Goal: Communication & Community: Participate in discussion

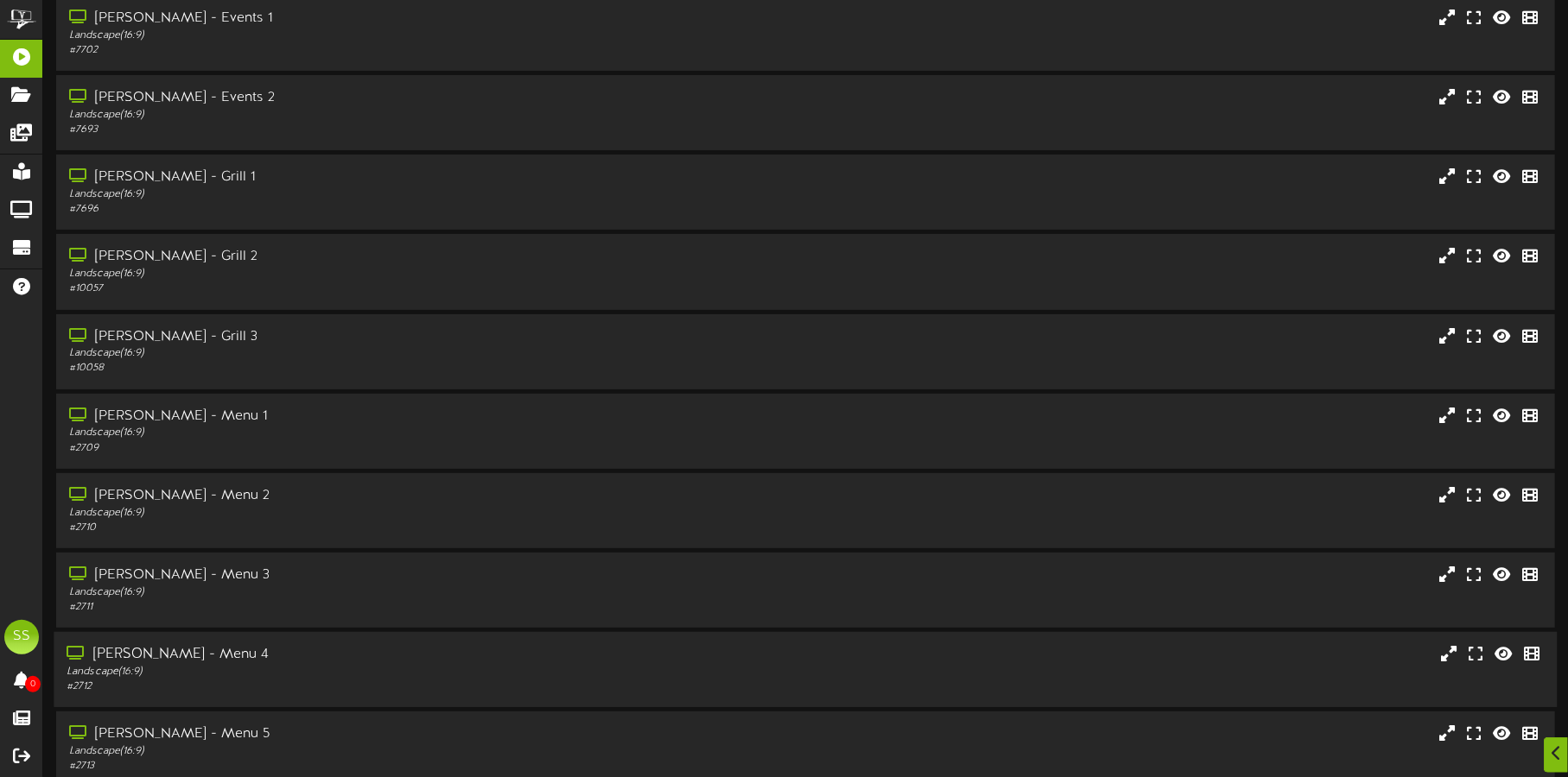
scroll to position [148, 0]
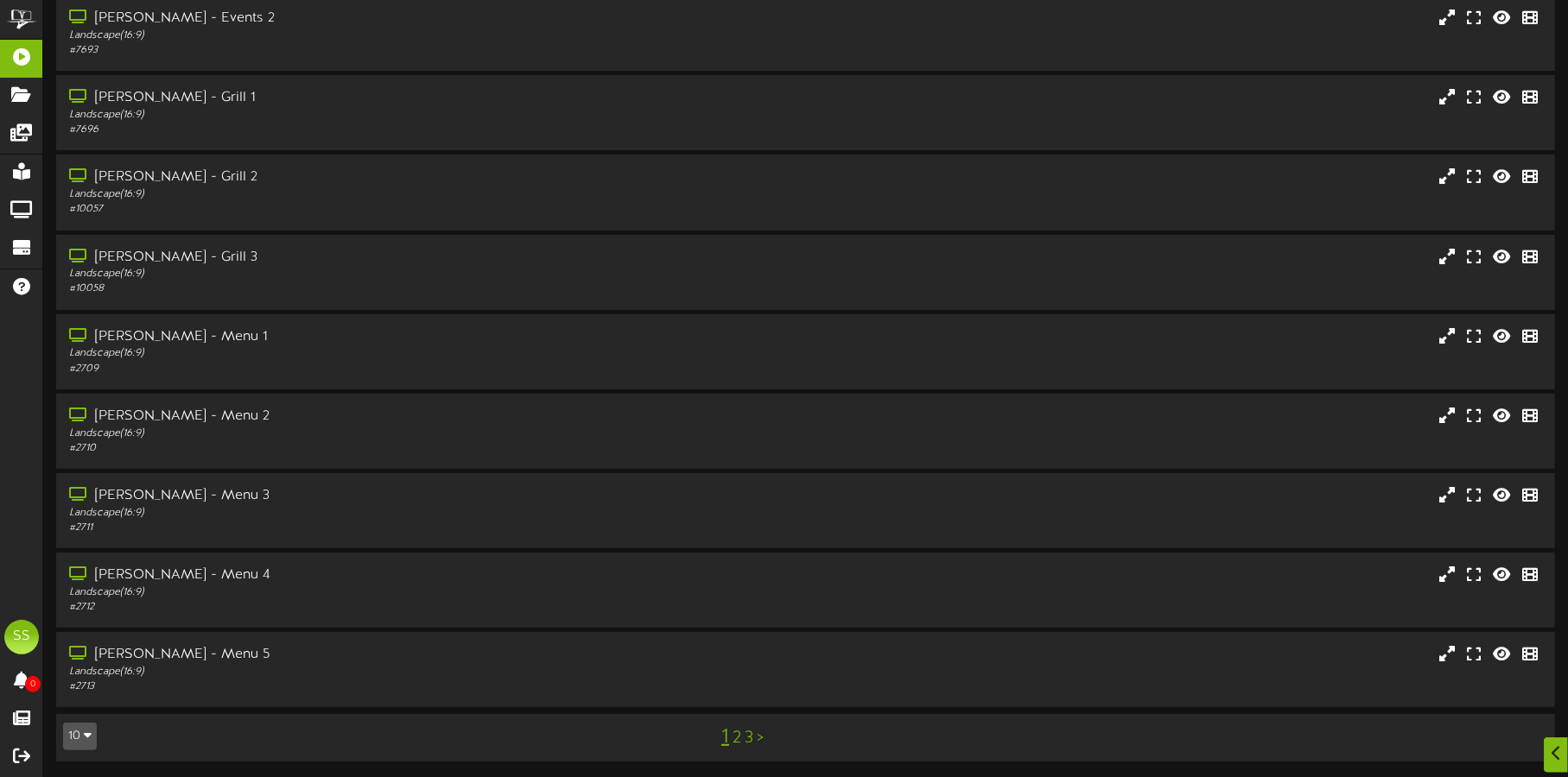
click at [87, 733] on icon "button" at bounding box center [87, 735] width 8 height 12
click at [82, 717] on div "5 10 25 50 100" at bounding box center [80, 651] width 35 height 140
click at [80, 732] on button "10" at bounding box center [80, 737] width 34 height 28
click at [77, 698] on div "100" at bounding box center [80, 703] width 33 height 26
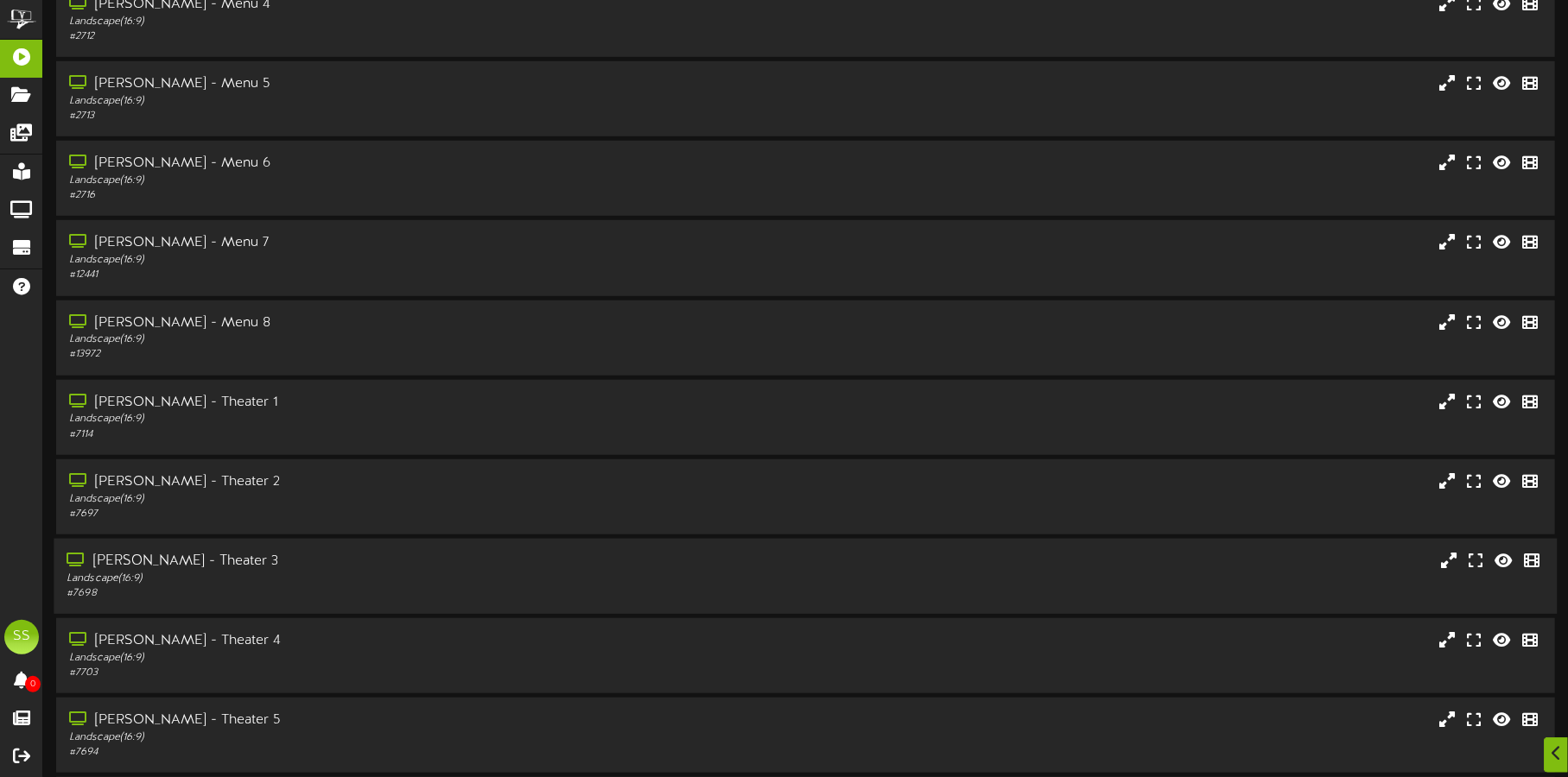
scroll to position [754, 0]
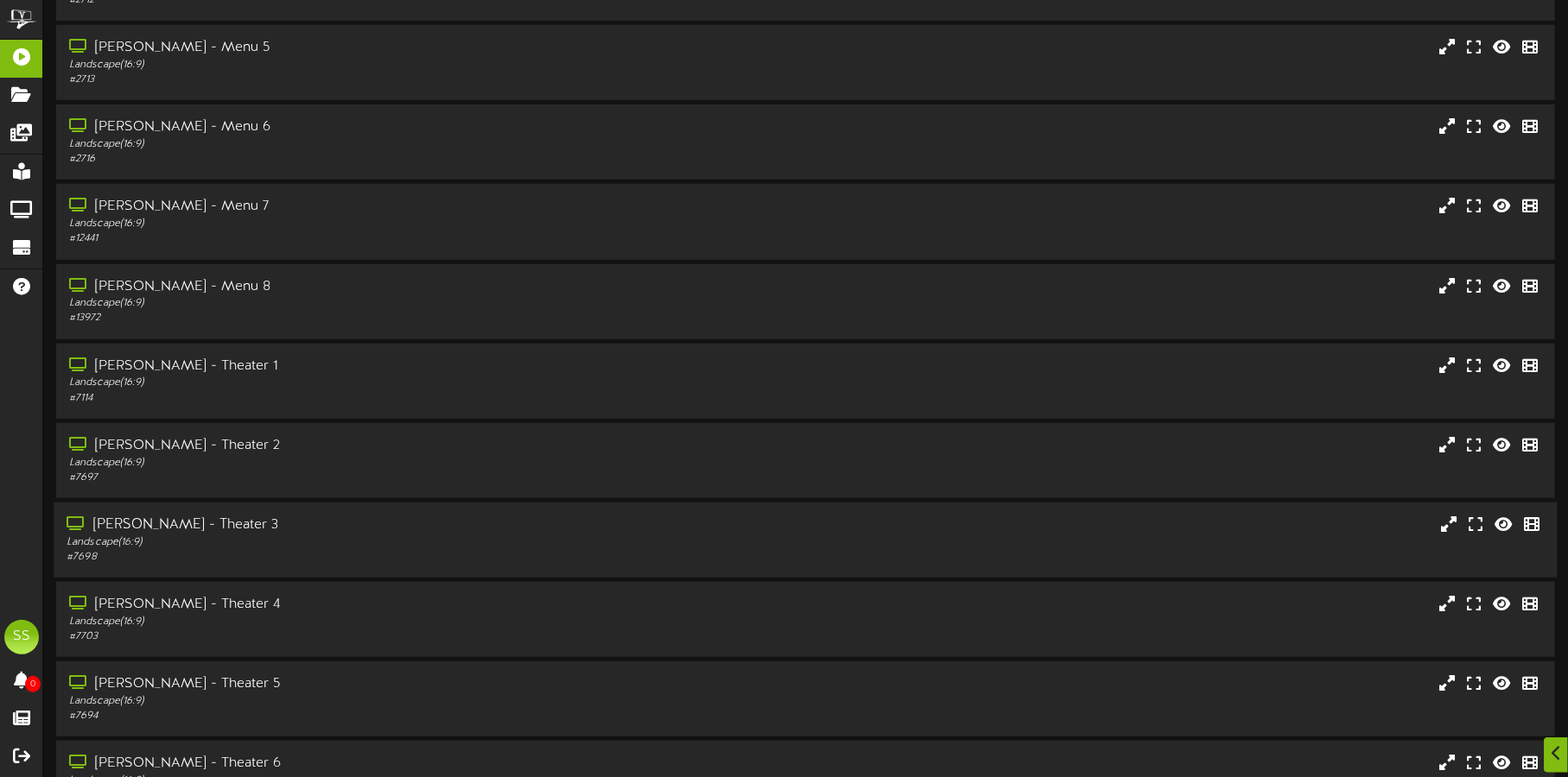
click at [374, 540] on div "Landscape ( 16:9 )" at bounding box center [366, 543] width 601 height 15
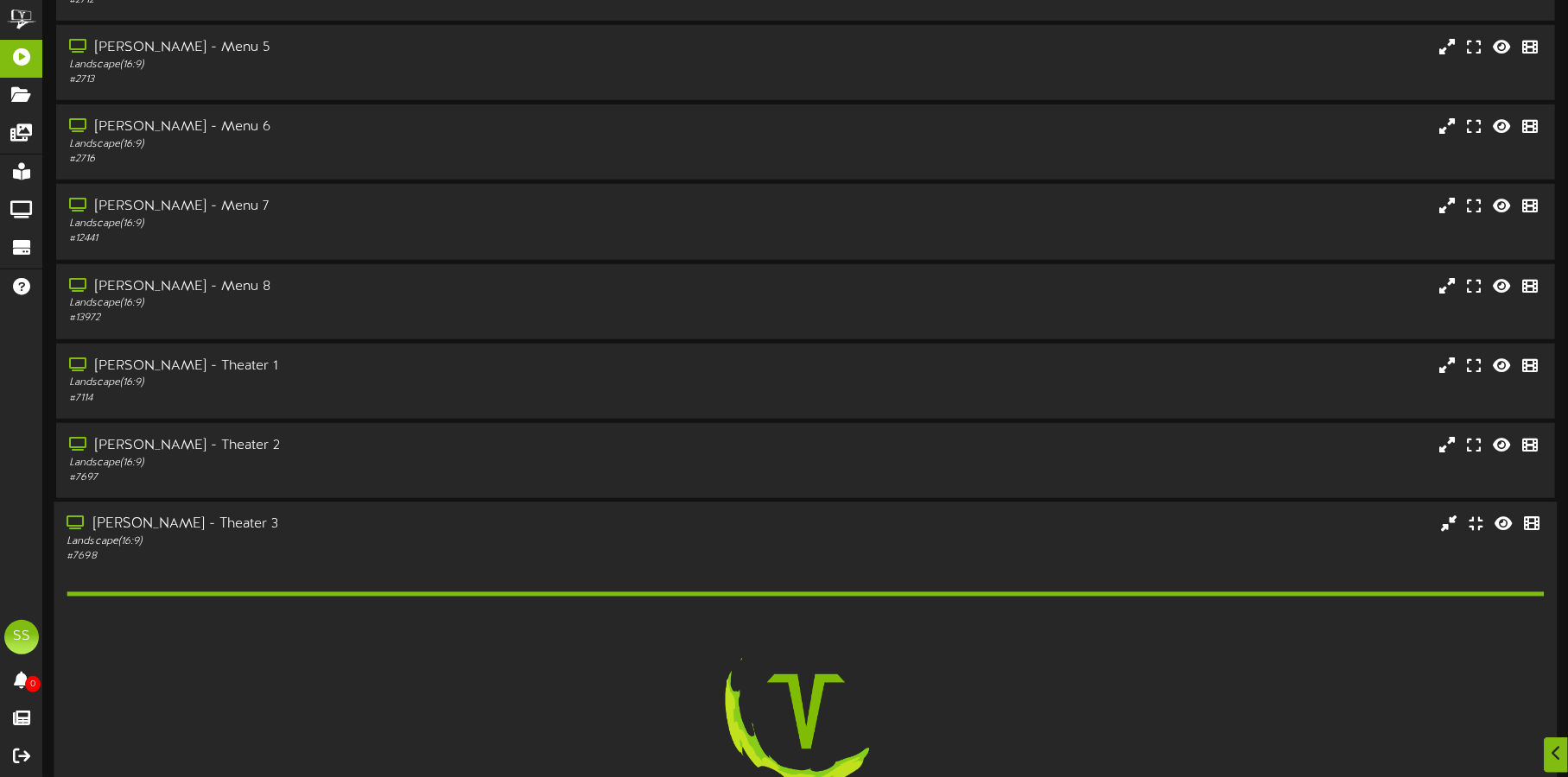
scroll to position [864, 0]
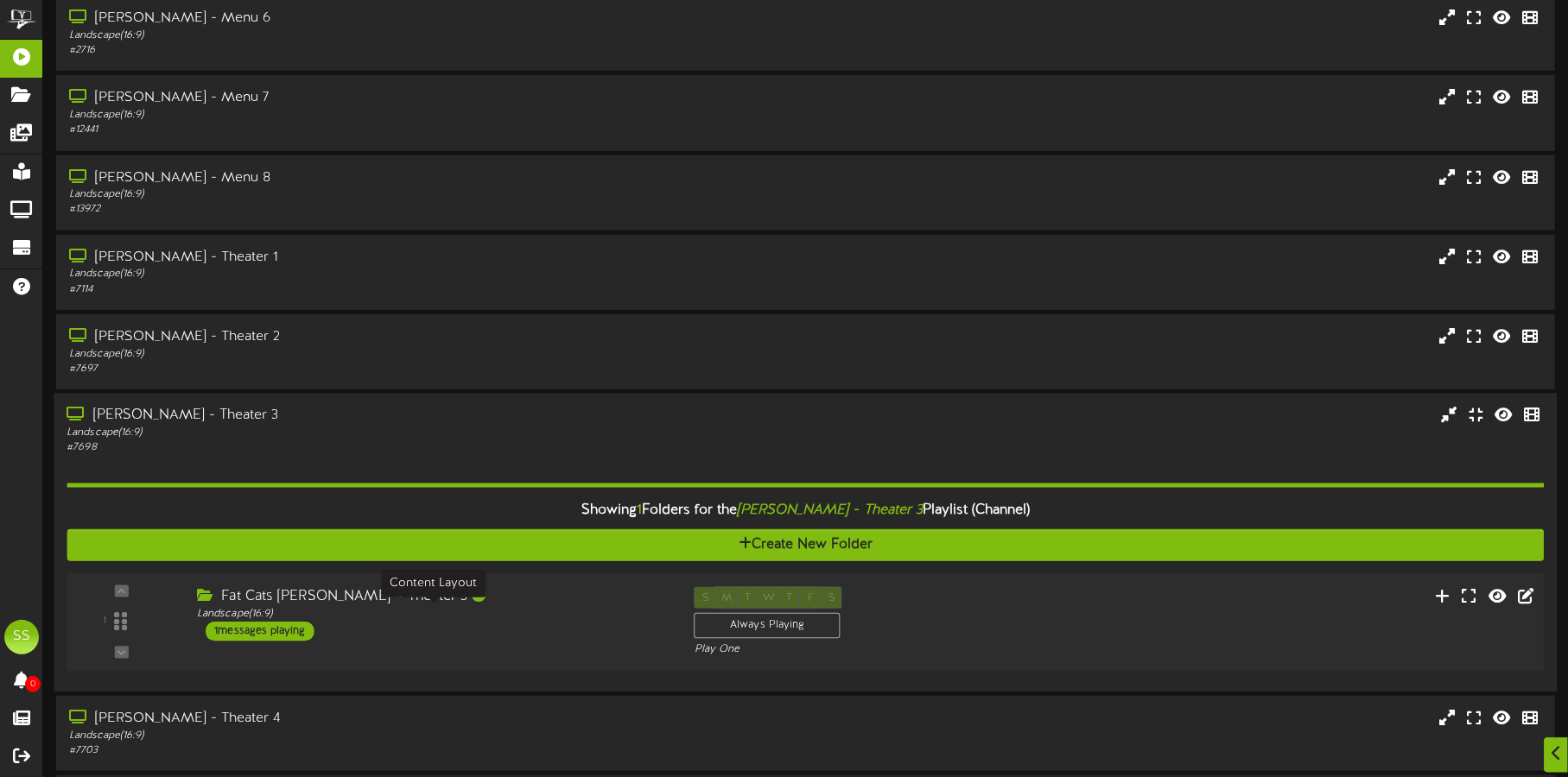
click at [476, 614] on div "Landscape ( 16:9 )" at bounding box center [432, 614] width 470 height 15
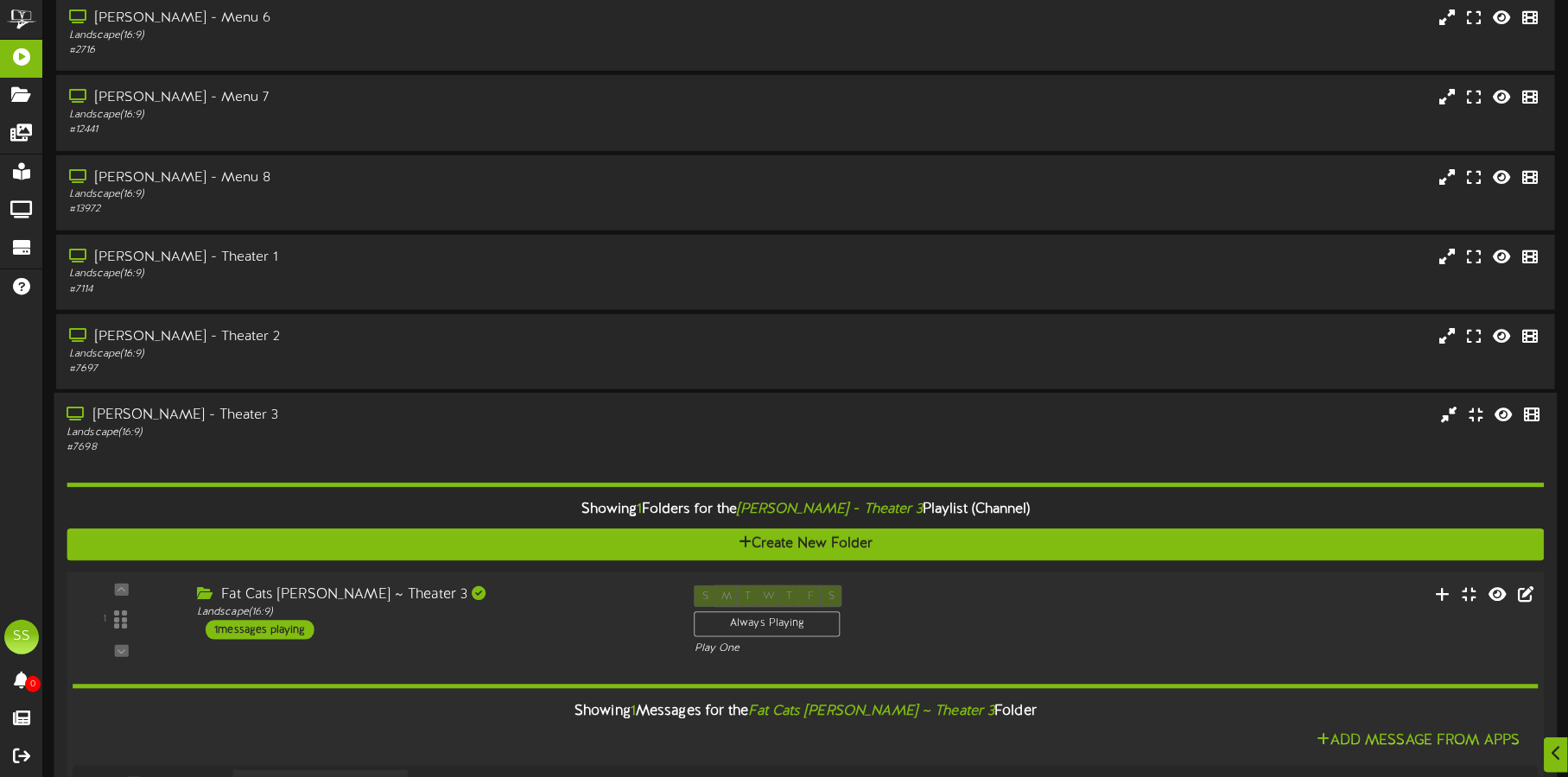
scroll to position [1079, 0]
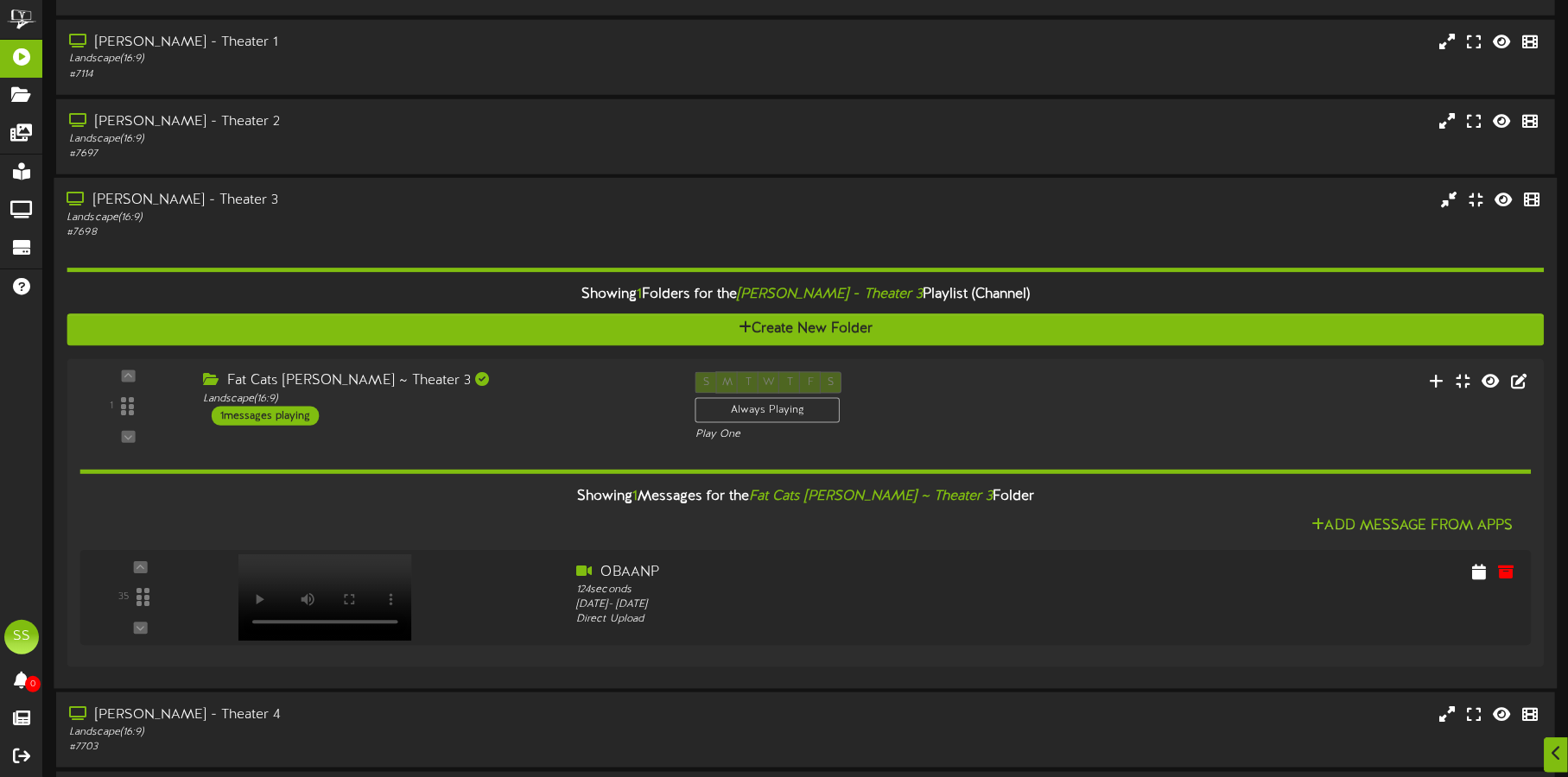
click at [376, 204] on div "[PERSON_NAME] - Theater 3" at bounding box center [366, 200] width 601 height 20
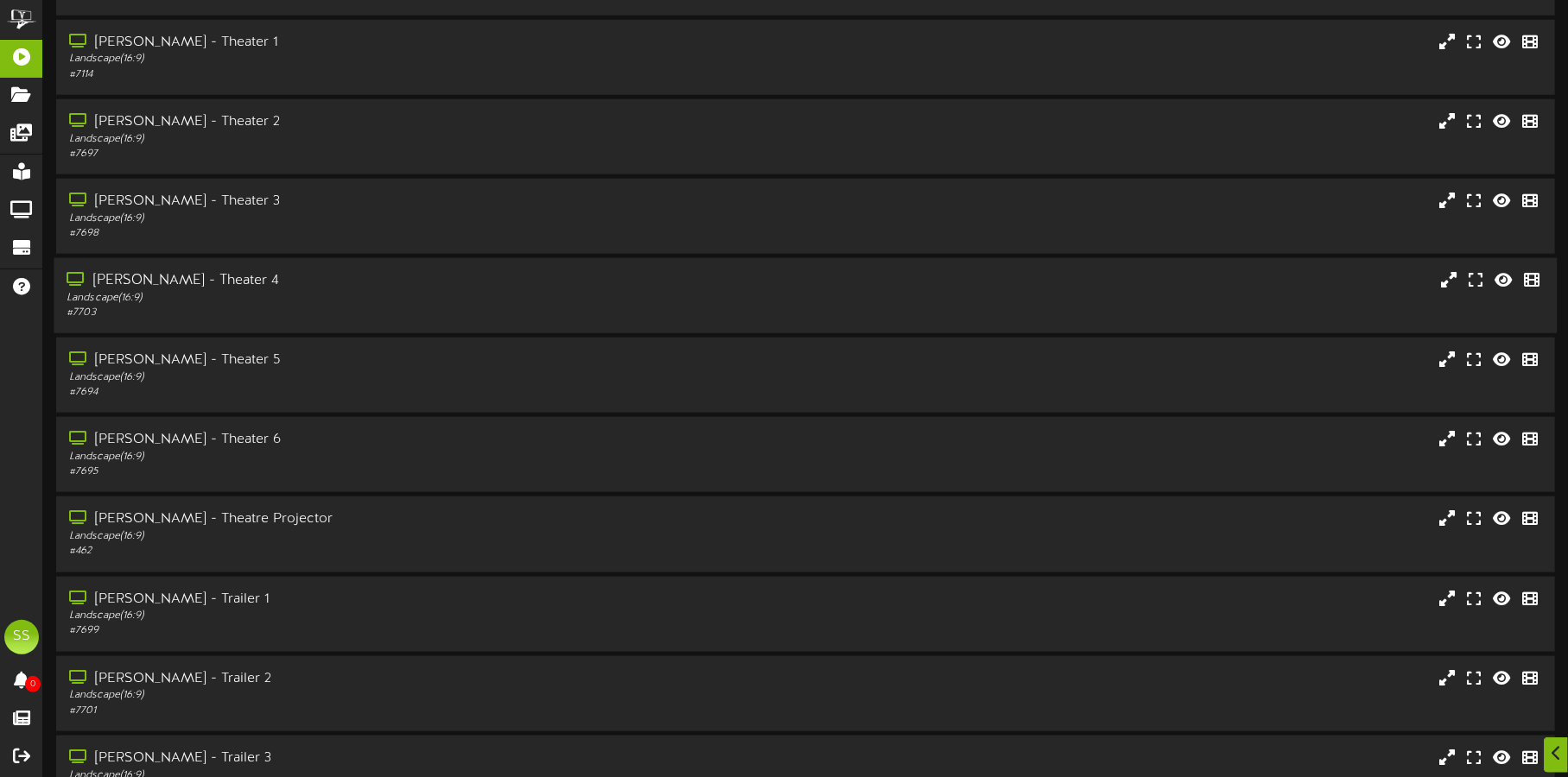
click at [355, 297] on div "Landscape ( 16:9 )" at bounding box center [366, 298] width 601 height 15
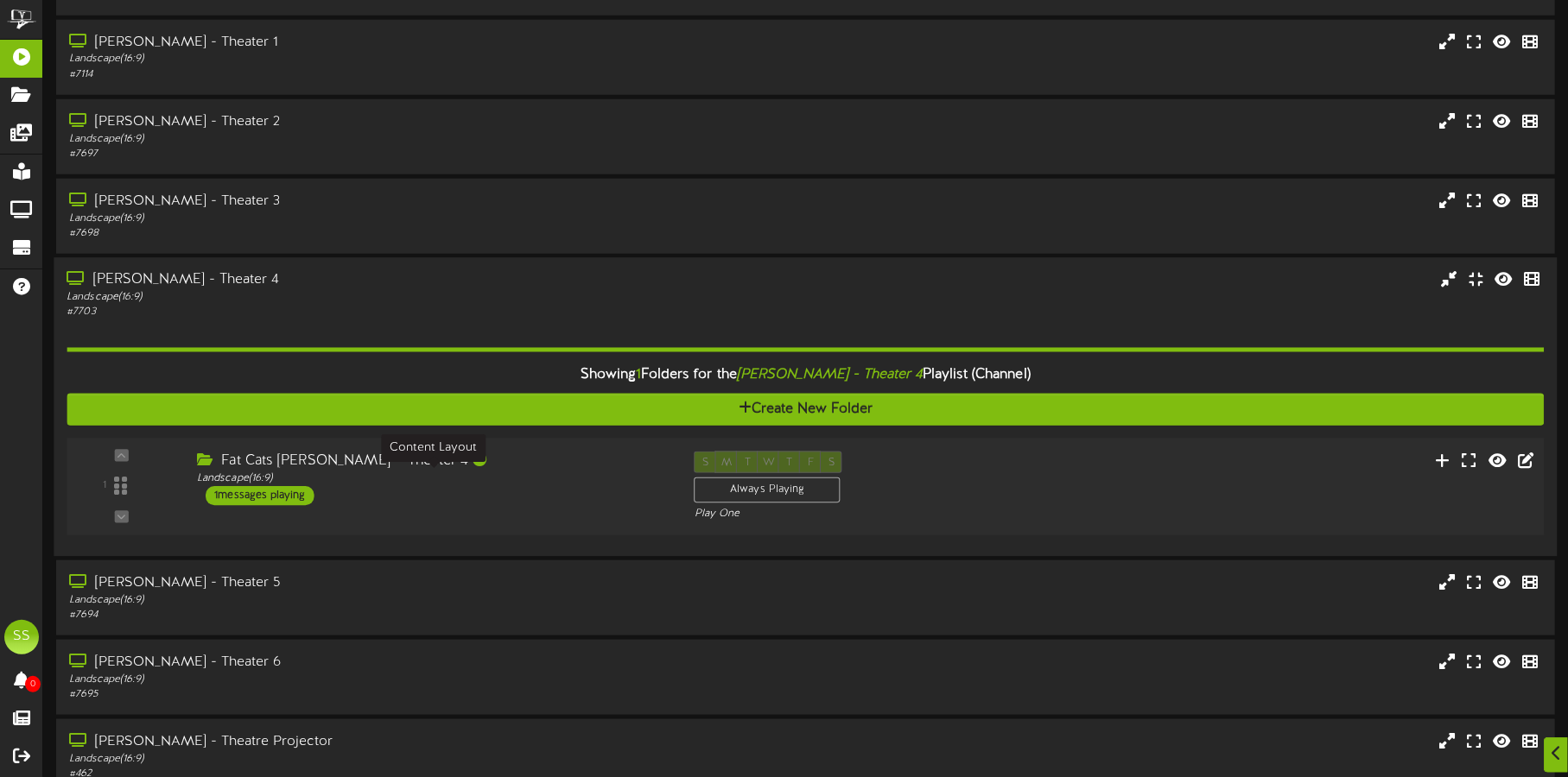
click at [513, 477] on div "Landscape ( 16:9 )" at bounding box center [432, 478] width 470 height 15
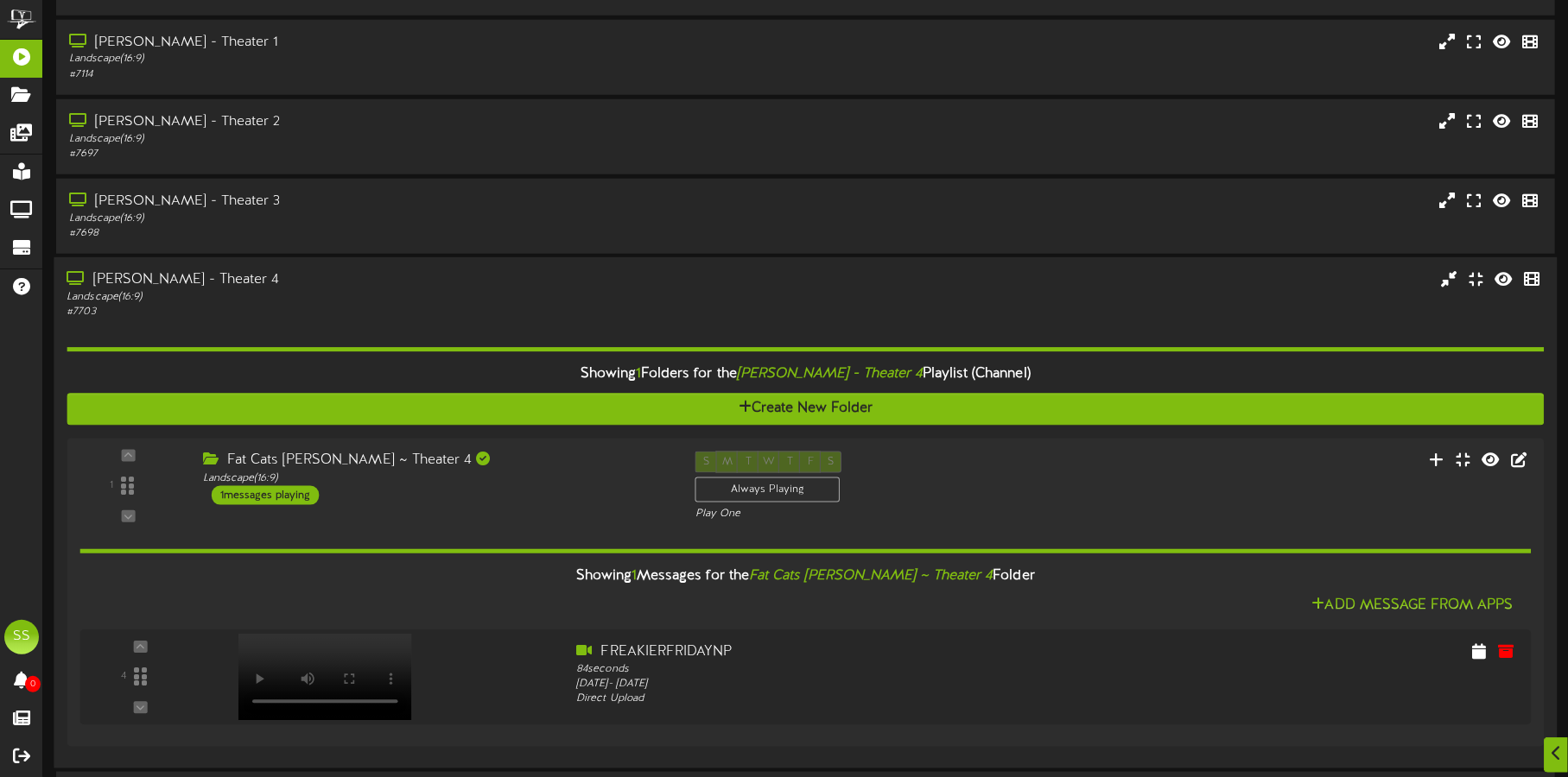
scroll to position [1186, 0]
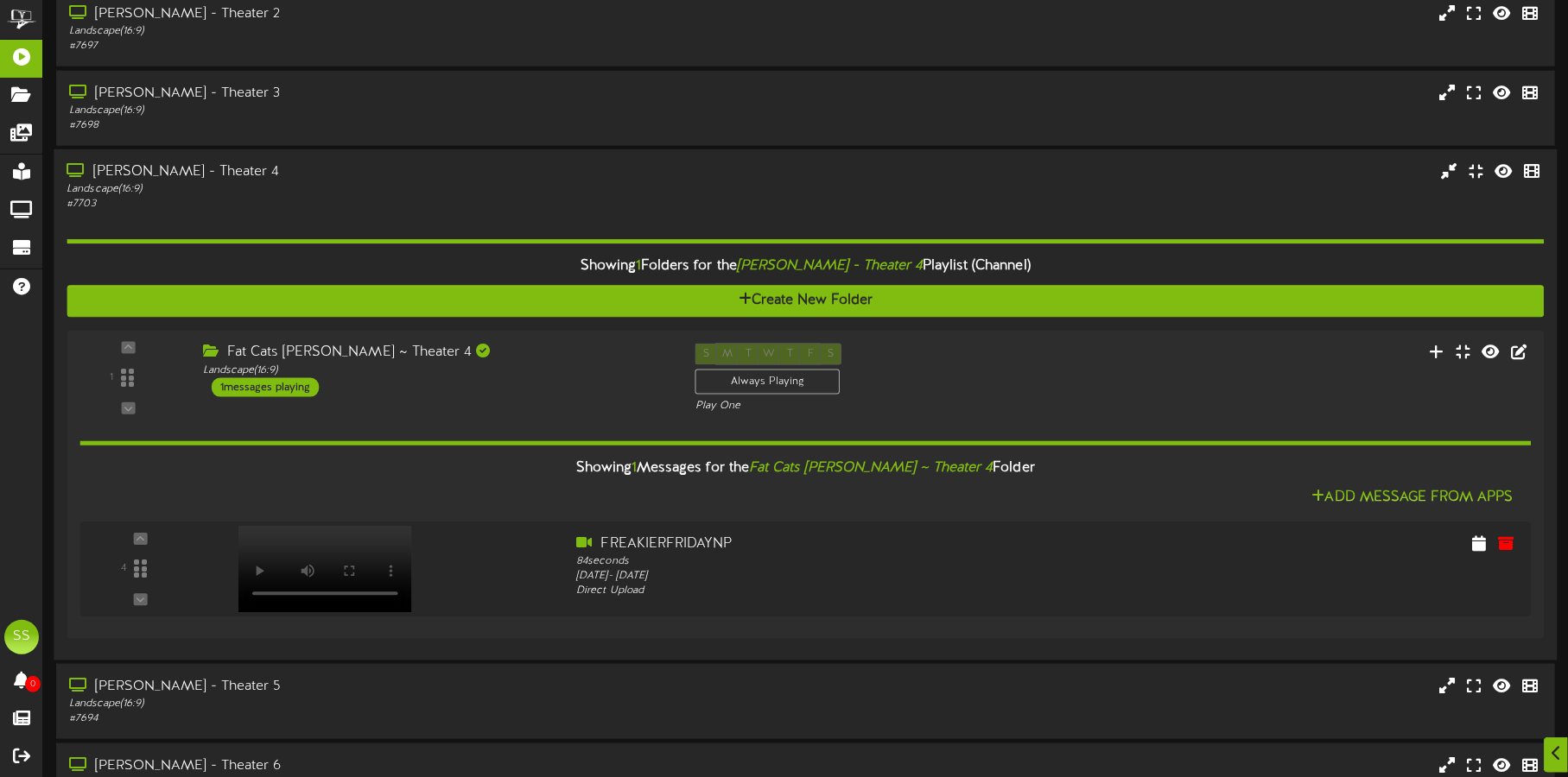
click at [381, 198] on div "# 7703" at bounding box center [366, 204] width 601 height 15
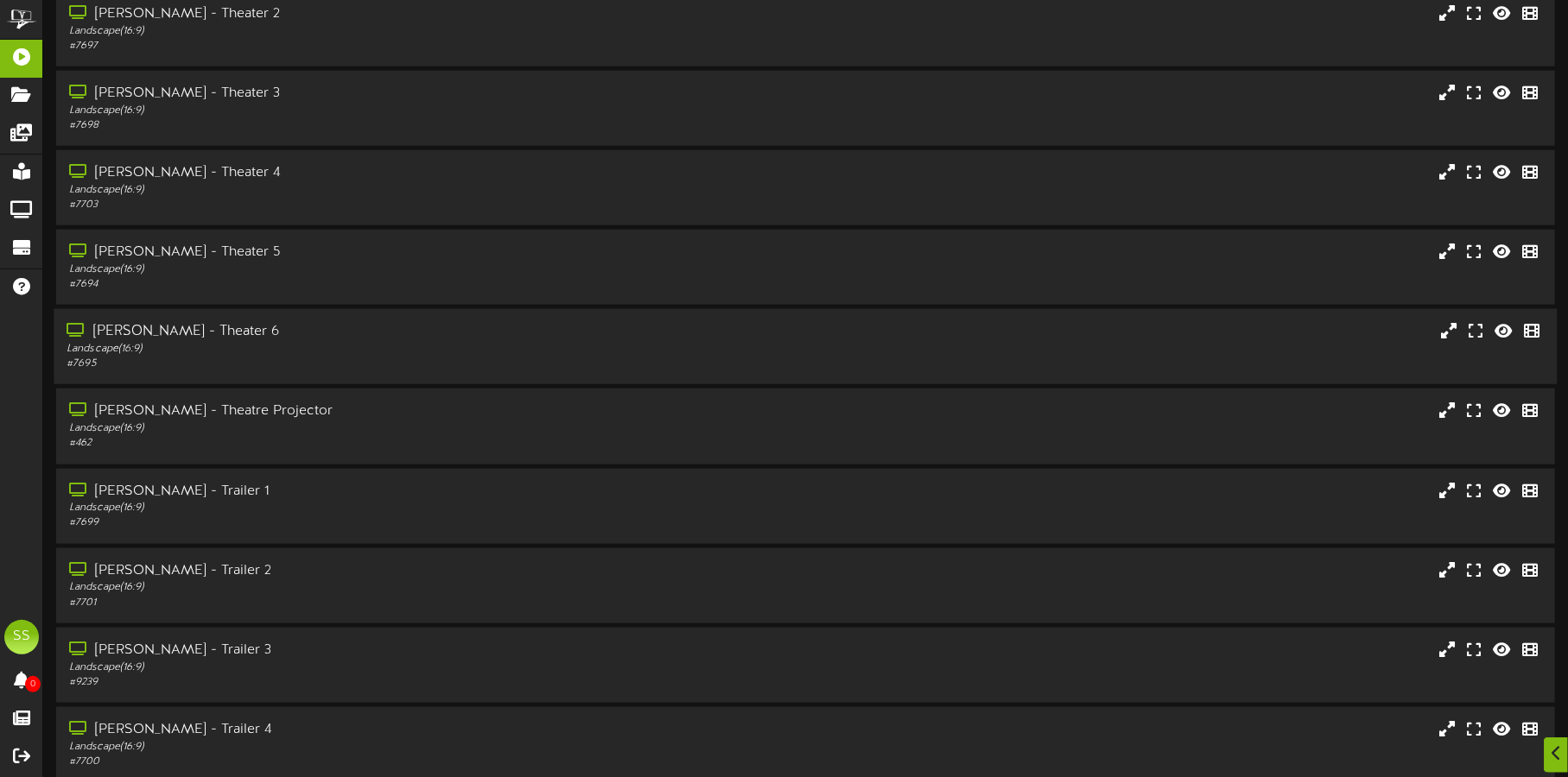
click at [321, 344] on div "Landscape ( 16:9 )" at bounding box center [366, 349] width 601 height 15
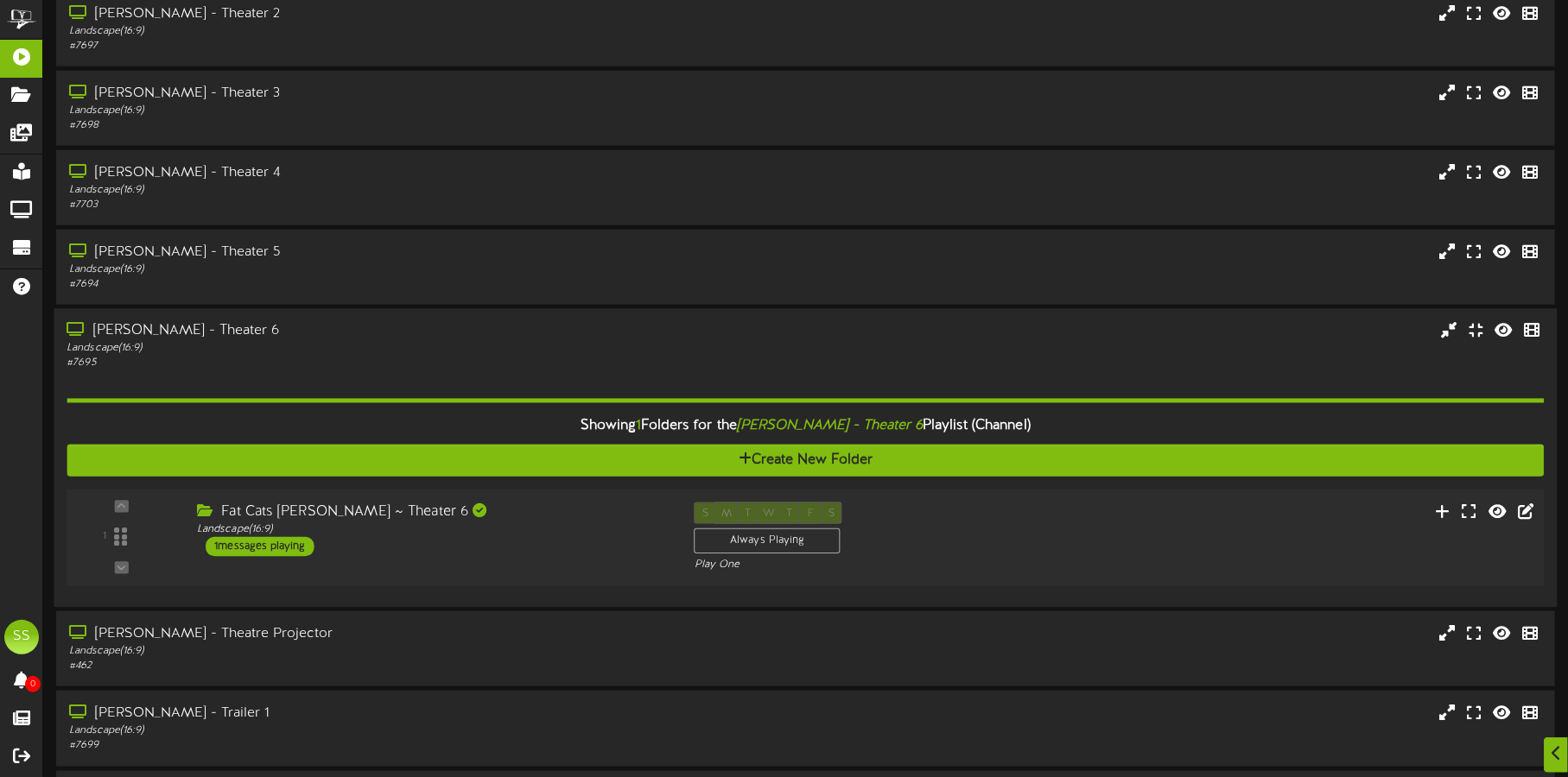
click at [430, 548] on div "Fat Cats [PERSON_NAME] ~ Theater 6 Landscape ( 16:9 ) 1 messages playing" at bounding box center [432, 530] width 498 height 54
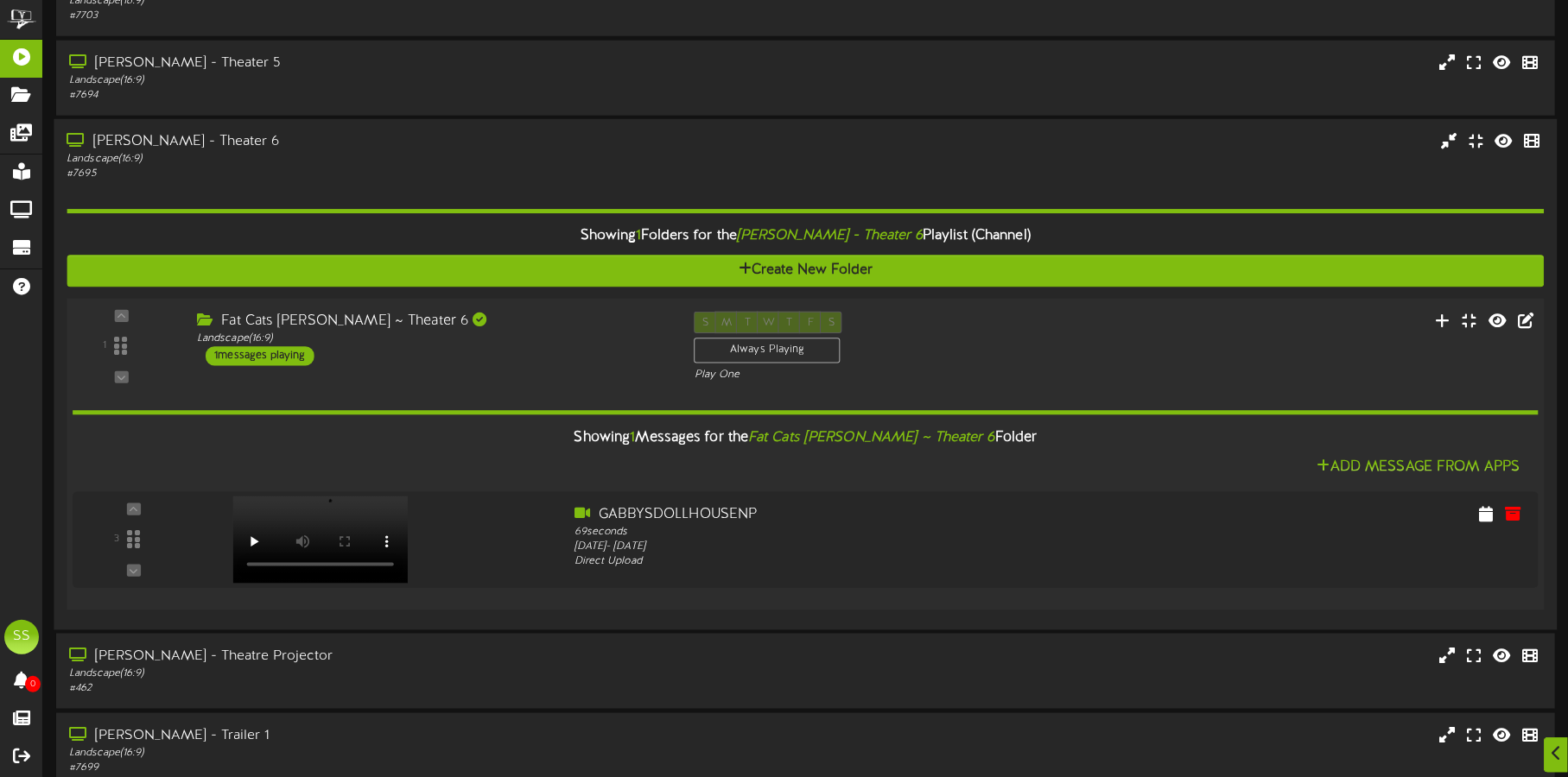
scroll to position [1403, 0]
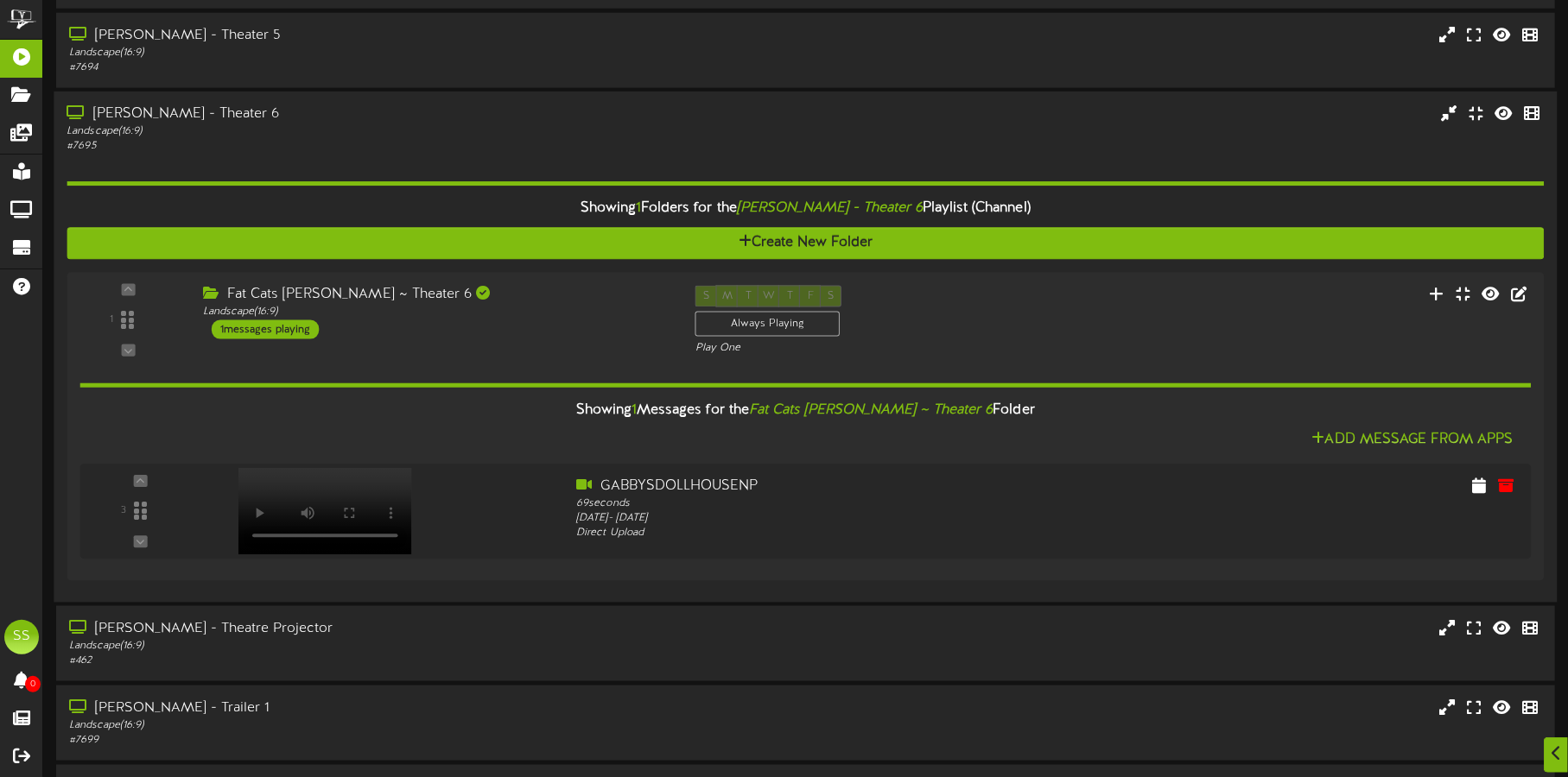
click at [323, 148] on div "# 7695" at bounding box center [366, 147] width 601 height 15
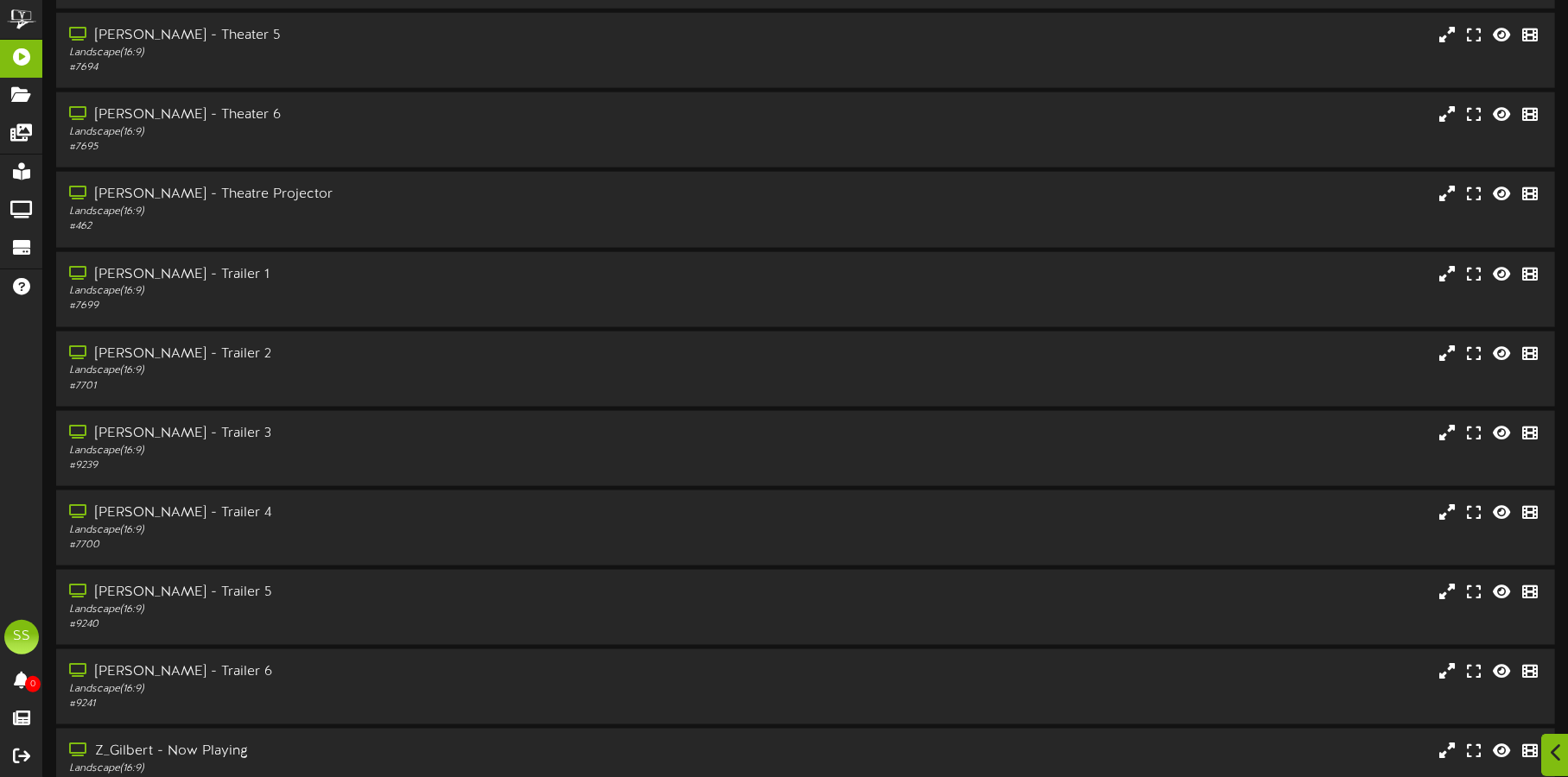
click at [1557, 752] on icon at bounding box center [1556, 753] width 11 height 19
click at [1526, 669] on icon at bounding box center [1526, 675] width 15 height 16
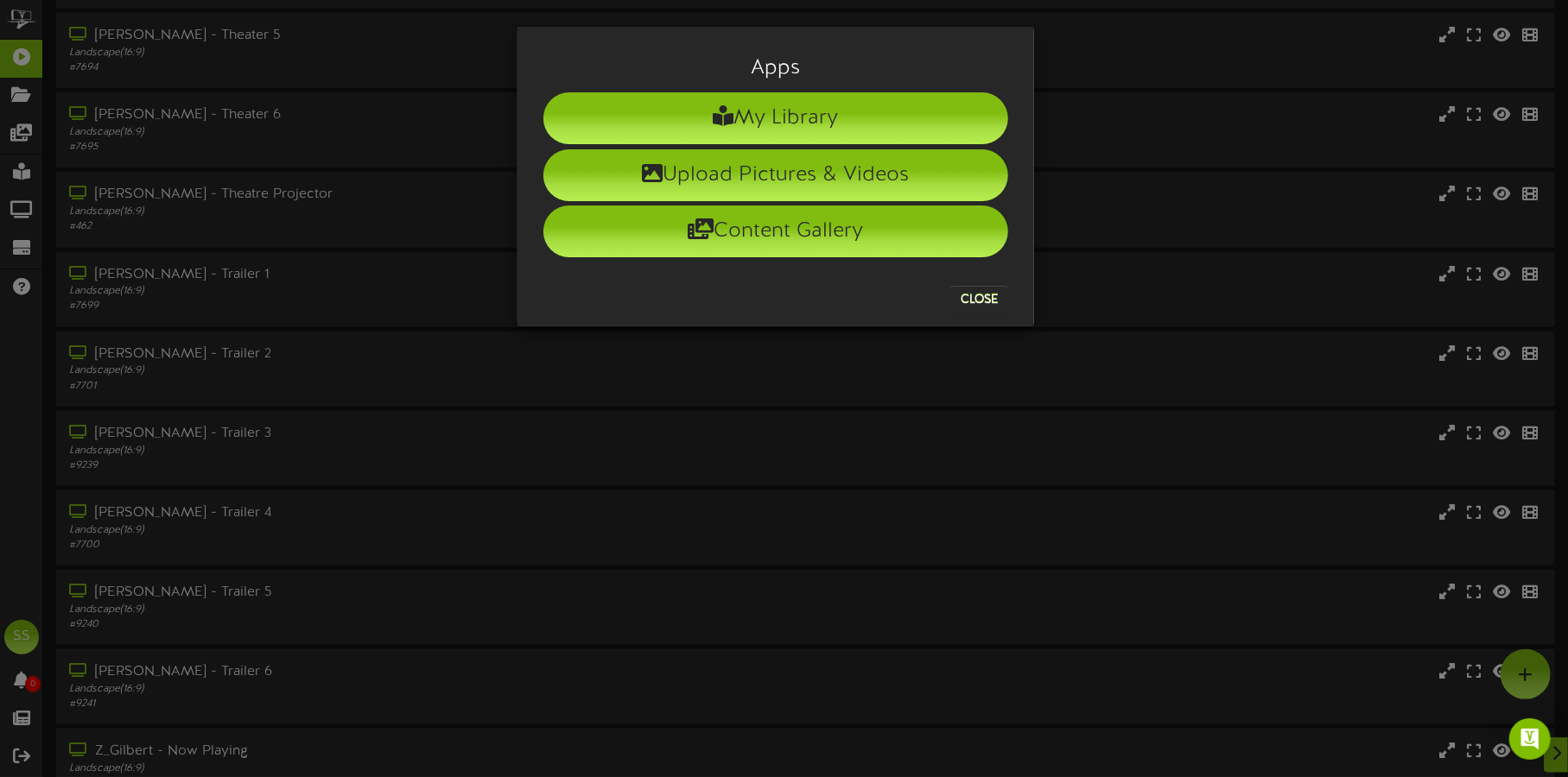
drag, startPoint x: 971, startPoint y: 283, endPoint x: 1045, endPoint y: 302, distance: 76.4
click at [979, 283] on div "Close" at bounding box center [776, 286] width 491 height 53
click at [980, 292] on button "Close" at bounding box center [979, 300] width 58 height 28
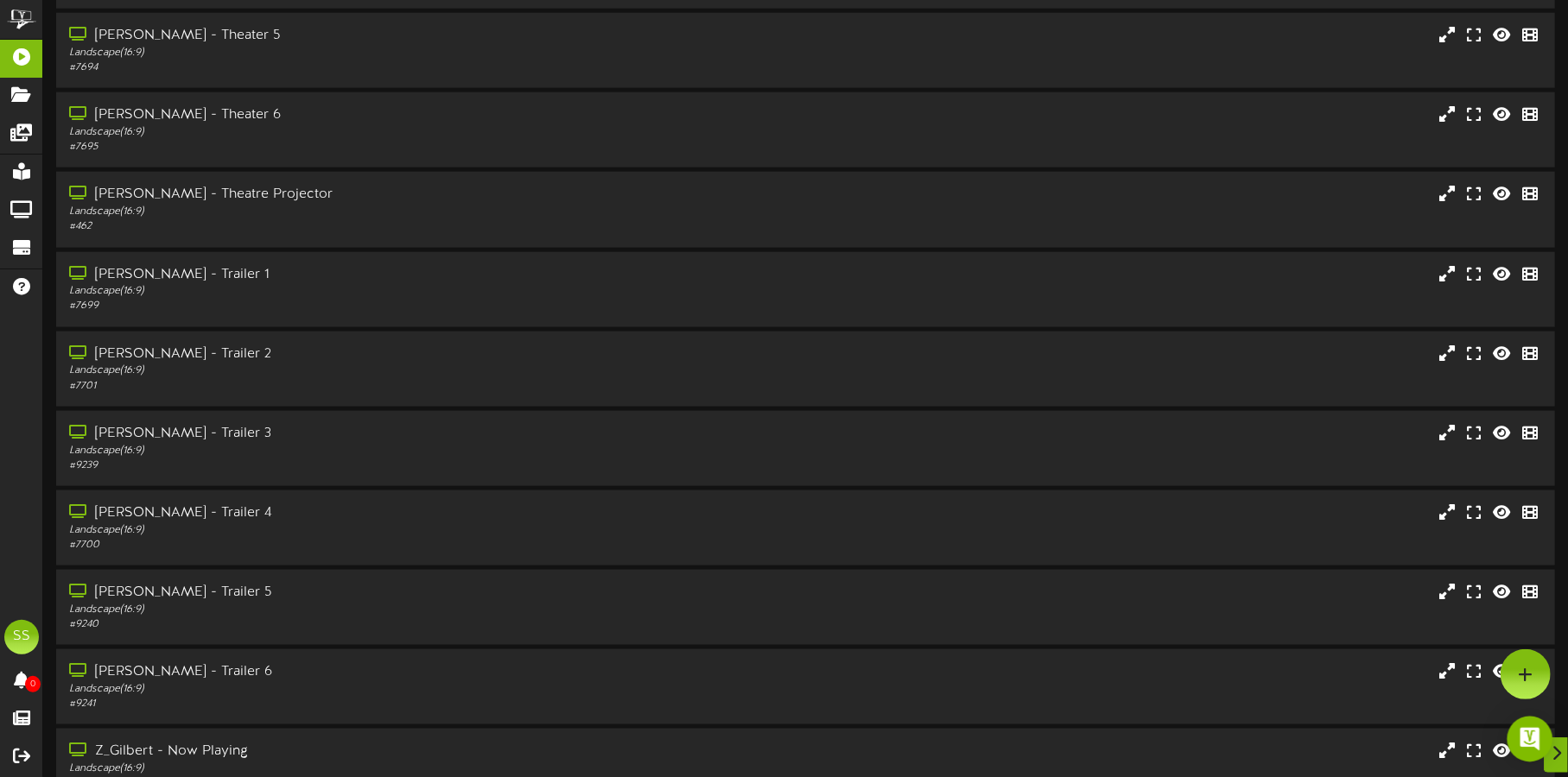
click at [1526, 742] on img "Open Intercom Messenger" at bounding box center [1530, 739] width 23 height 23
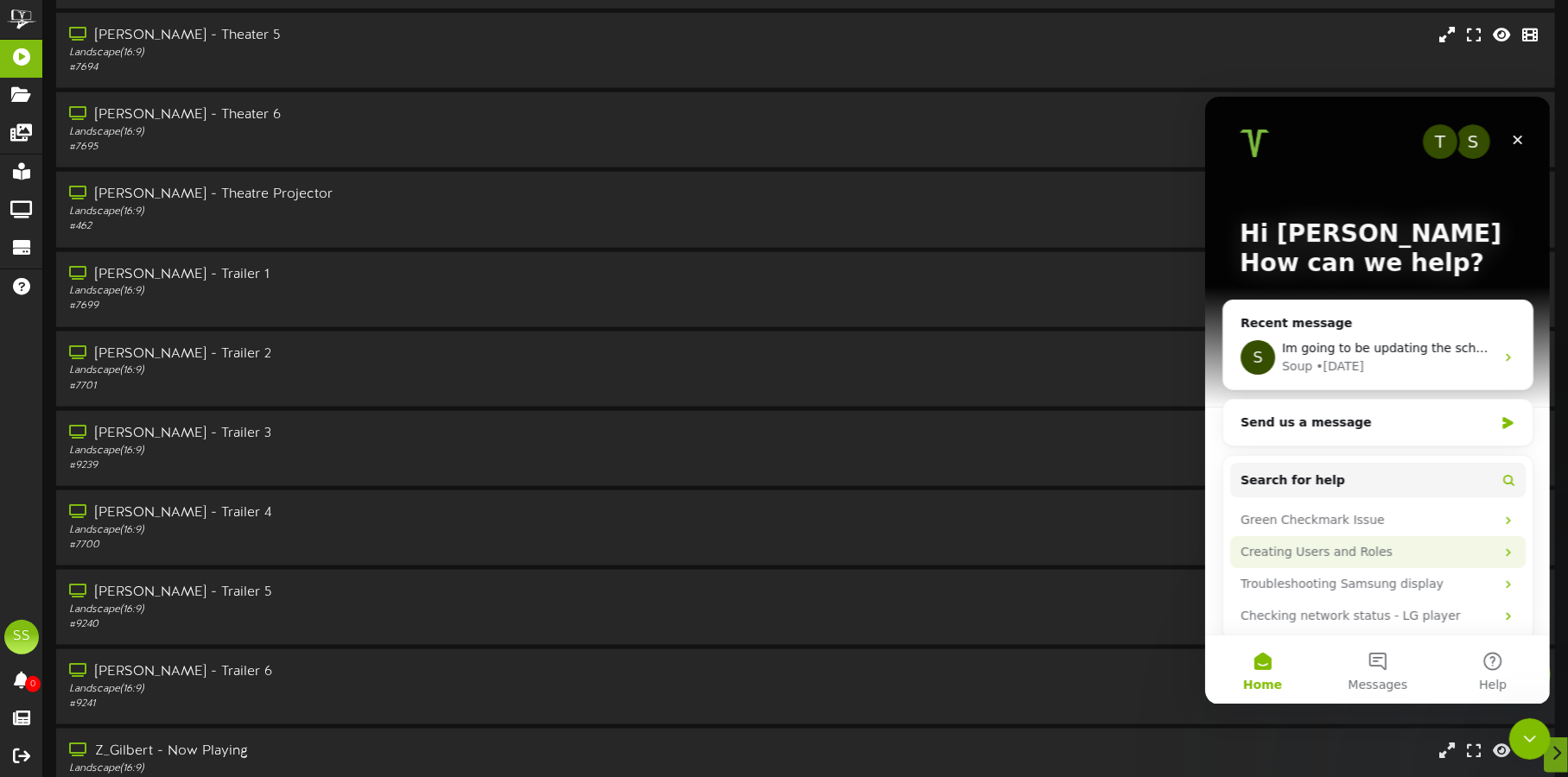
scroll to position [0, 0]
click at [1342, 352] on span "Im going to be updating the schedule for all screens here in about an hour" at bounding box center [1507, 347] width 451 height 14
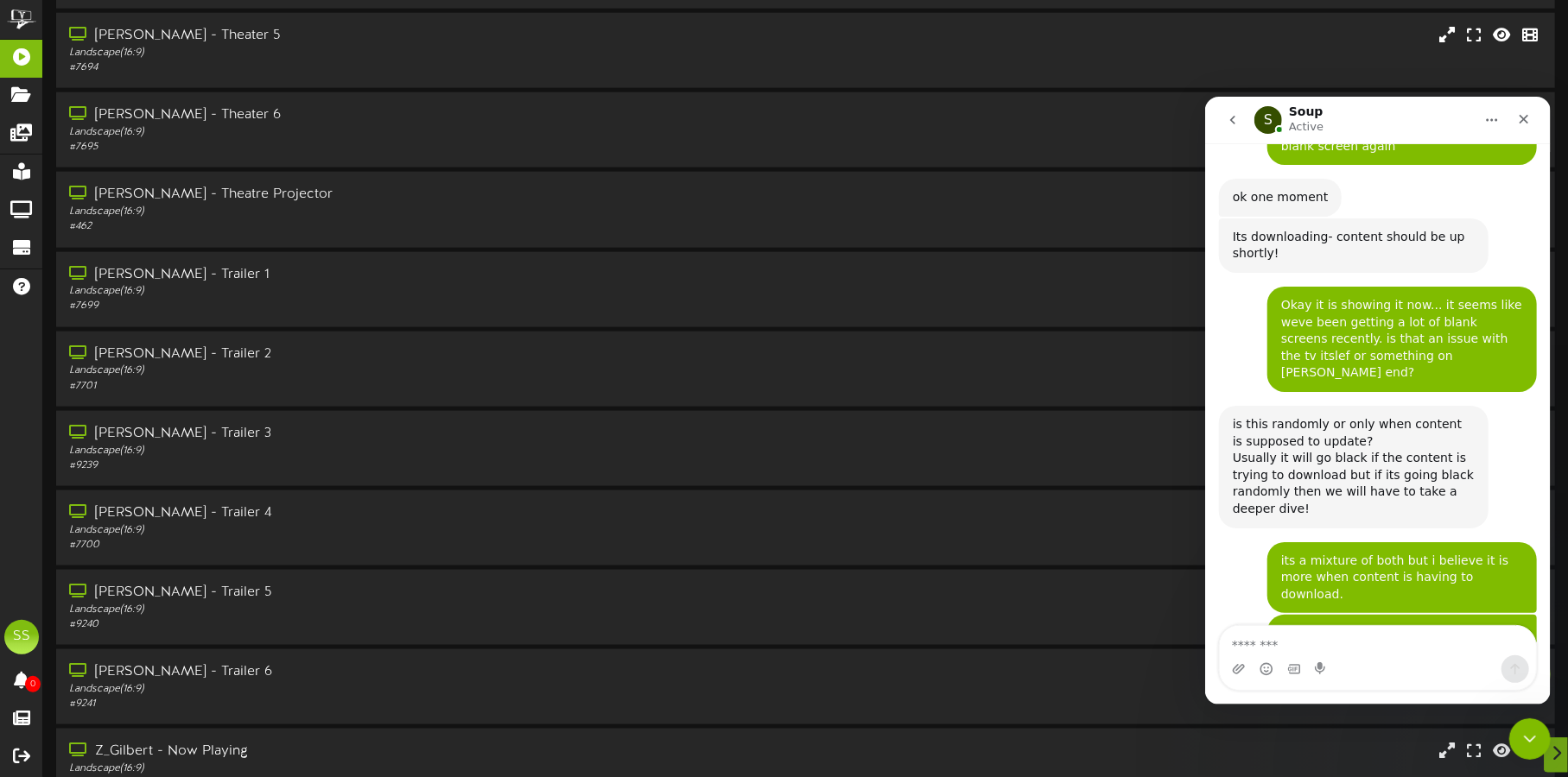
scroll to position [3106, 0]
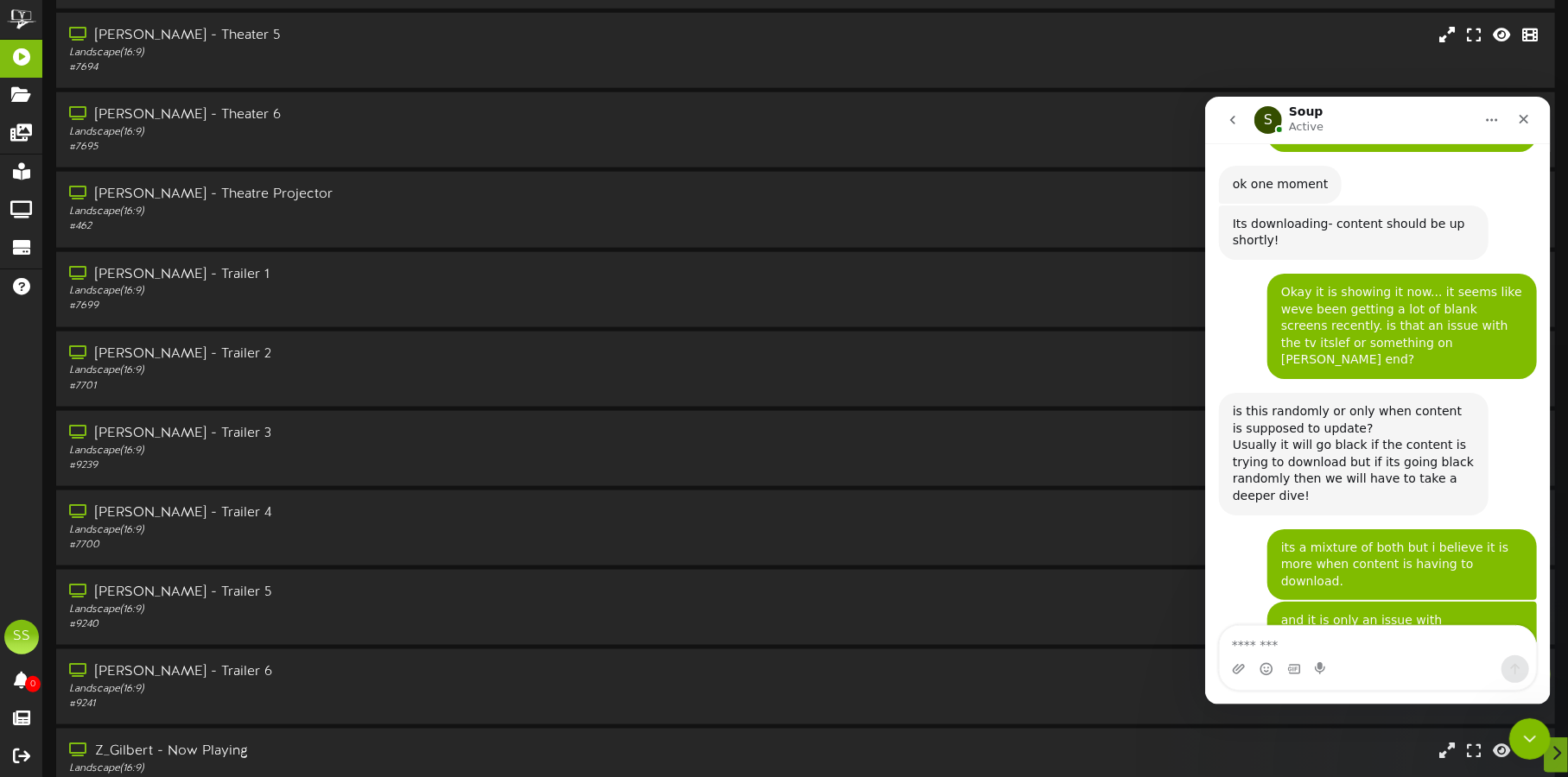
click at [1268, 642] on textarea "Message…" at bounding box center [1377, 640] width 317 height 30
type textarea "*"
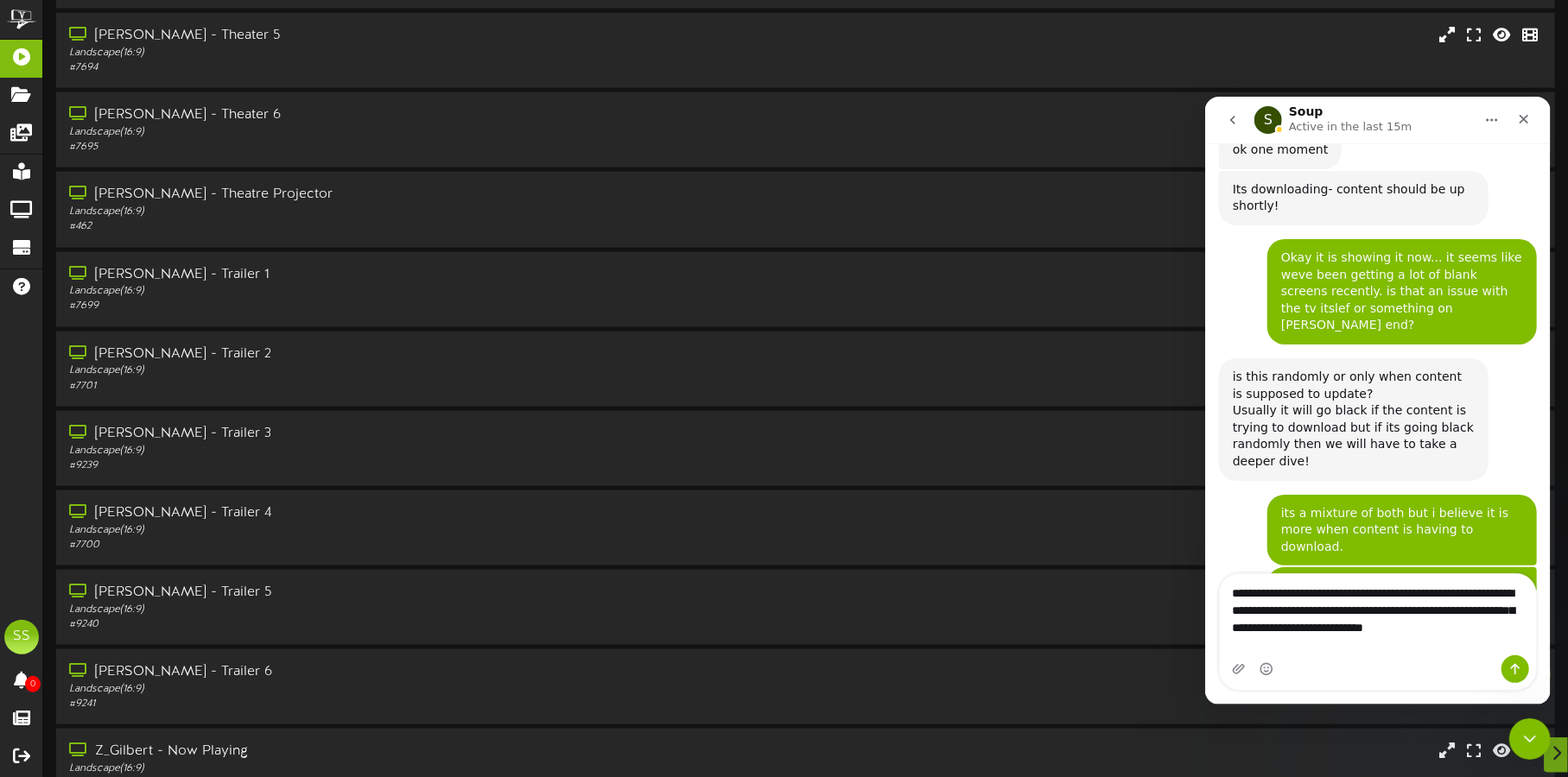
scroll to position [3159, 0]
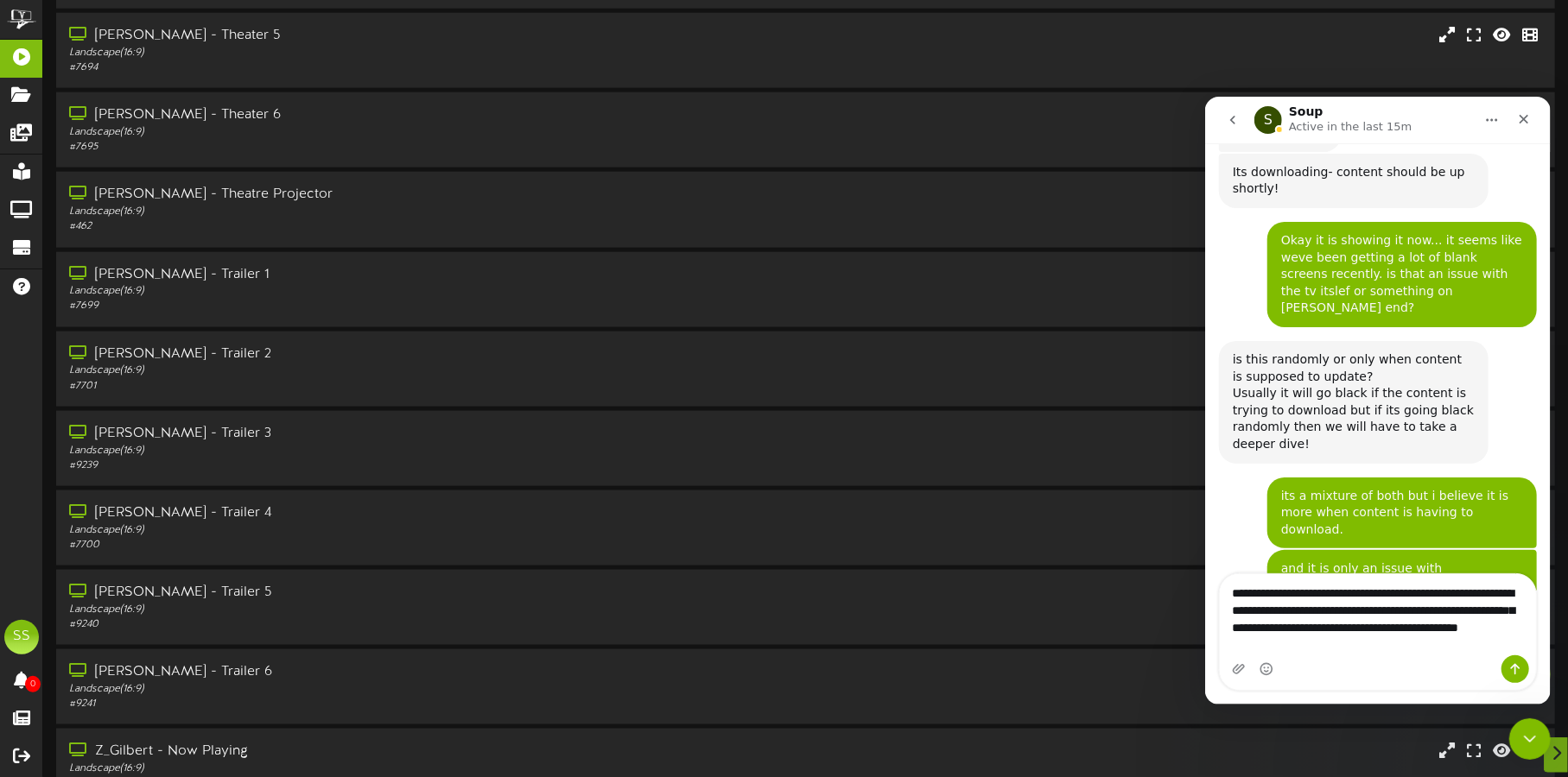
type textarea "**********"
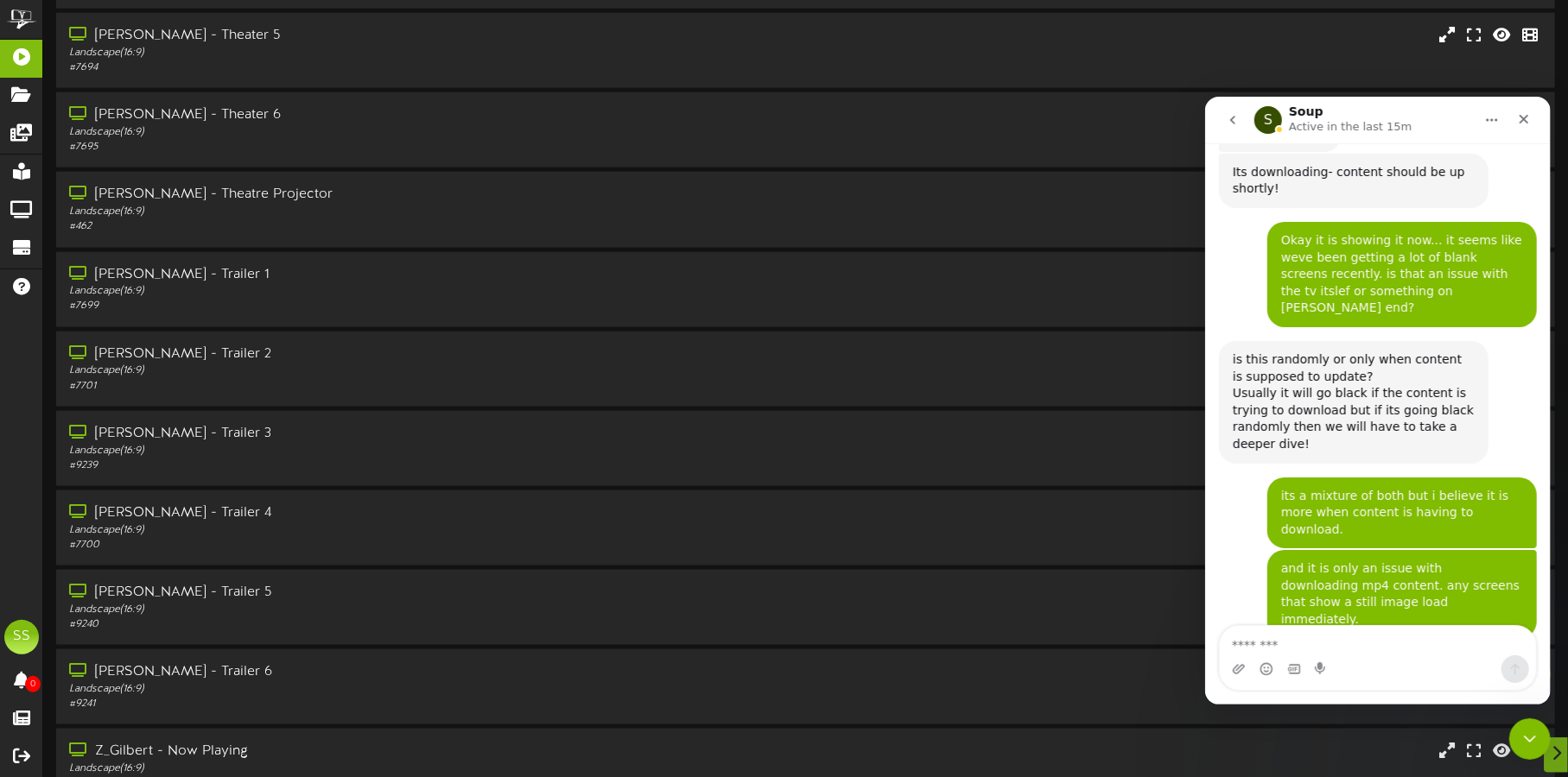
scroll to position [3249, 0]
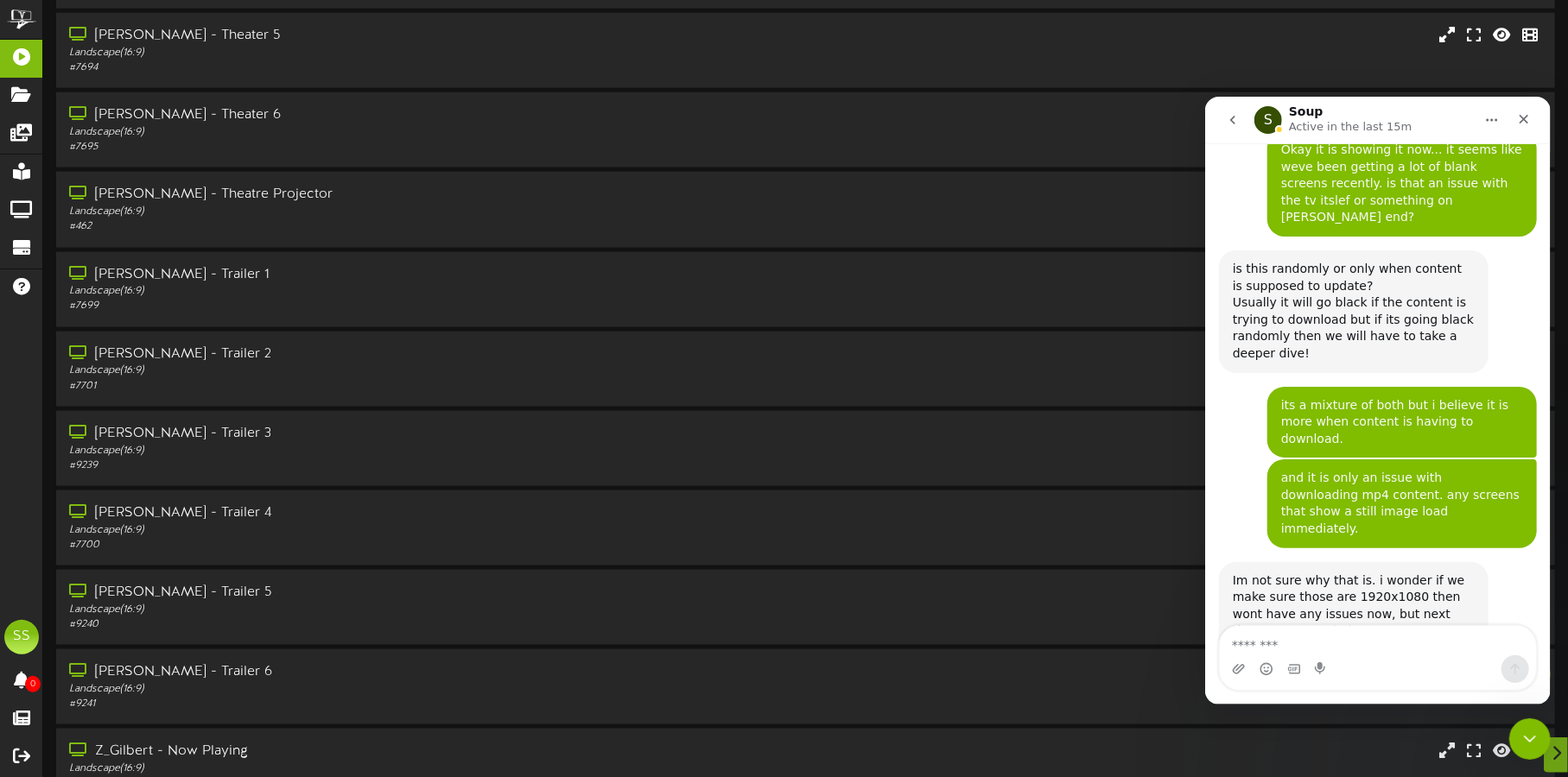
click at [1377, 633] on textarea "Message…" at bounding box center [1377, 640] width 317 height 30
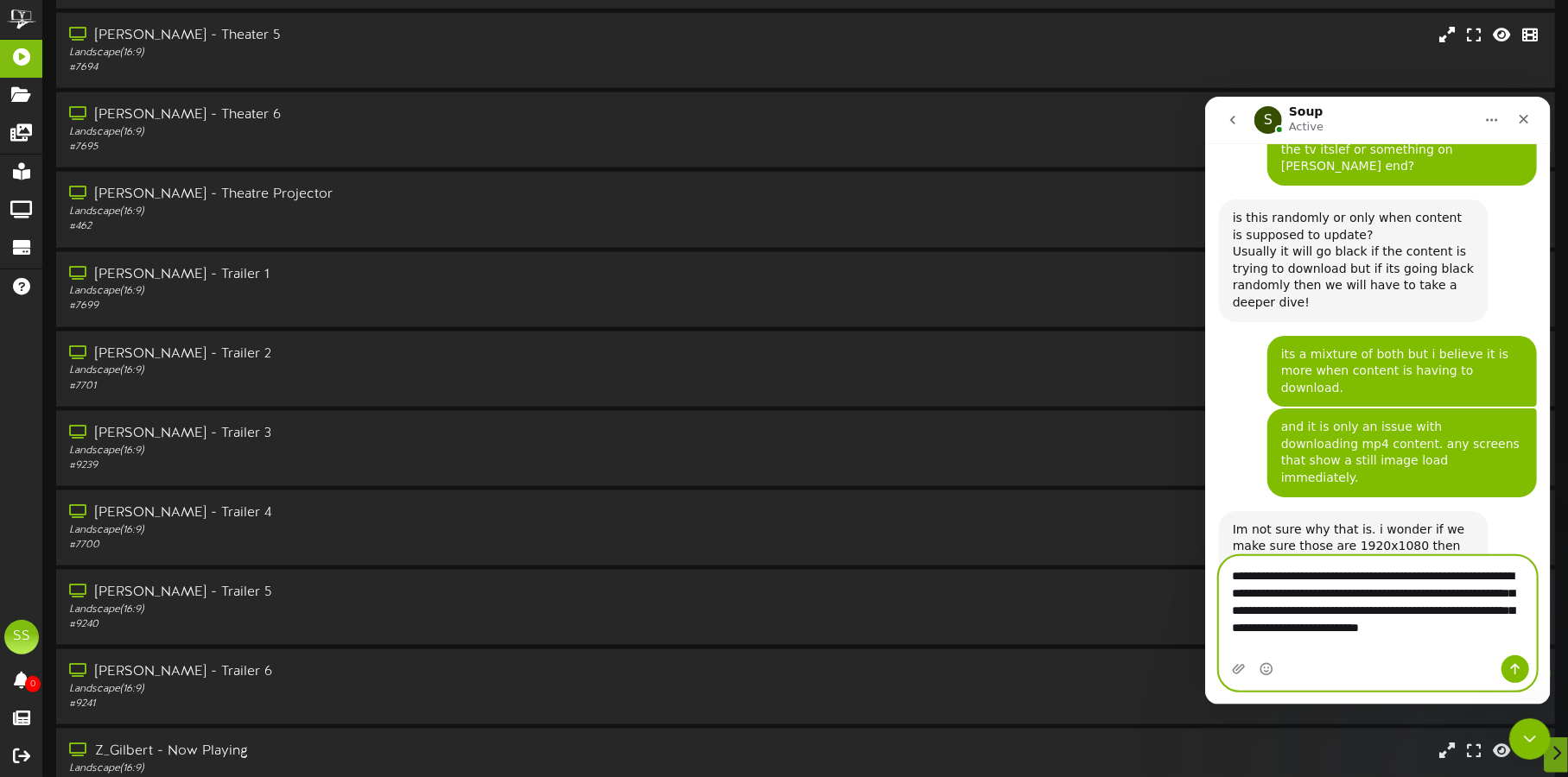
scroll to position [3318, 0]
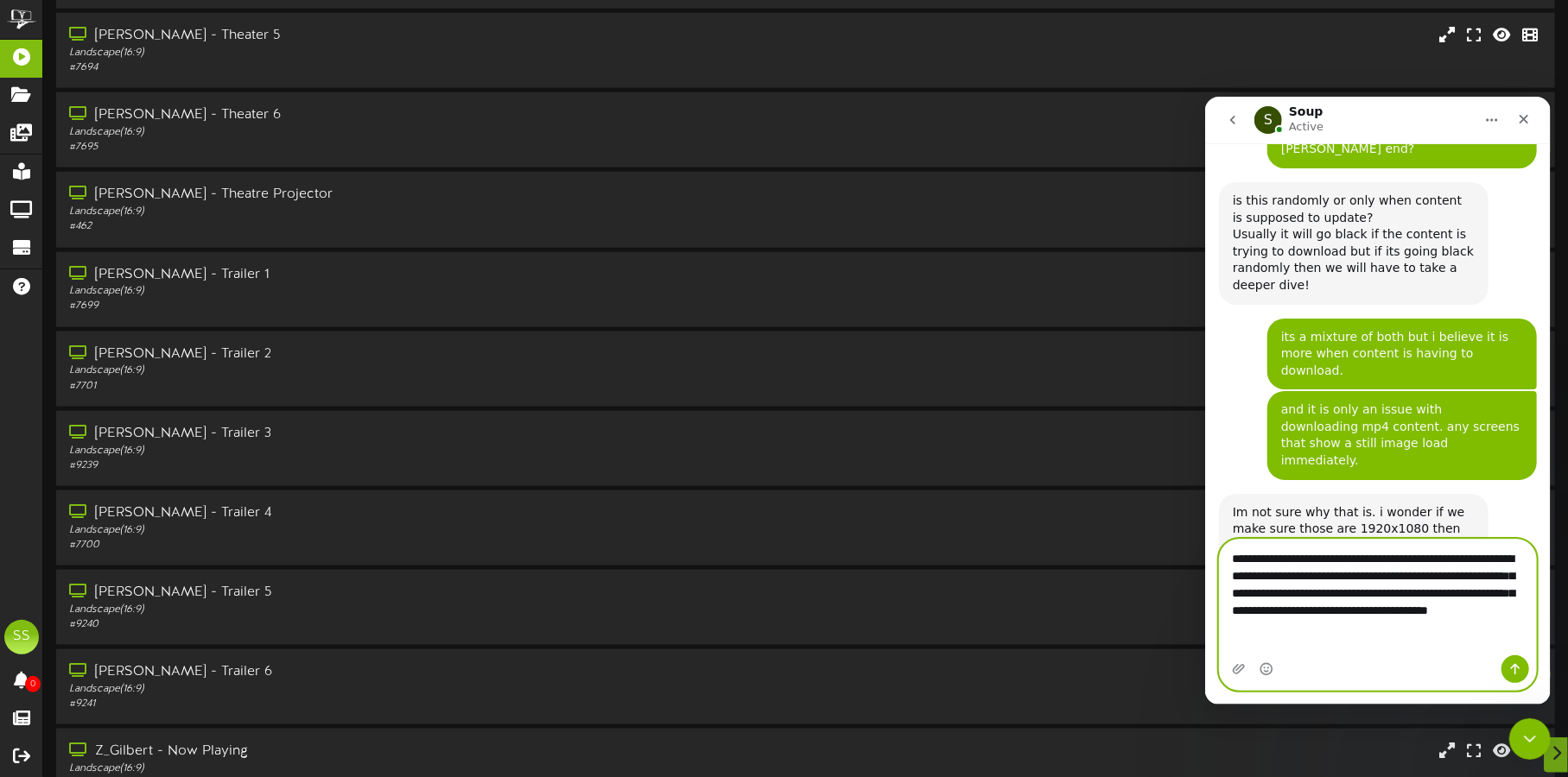
click at [1398, 607] on textarea "**********" at bounding box center [1377, 587] width 317 height 99
click at [1360, 622] on textarea "**********" at bounding box center [1377, 587] width 317 height 99
click at [1411, 637] on textarea "**********" at bounding box center [1377, 587] width 317 height 99
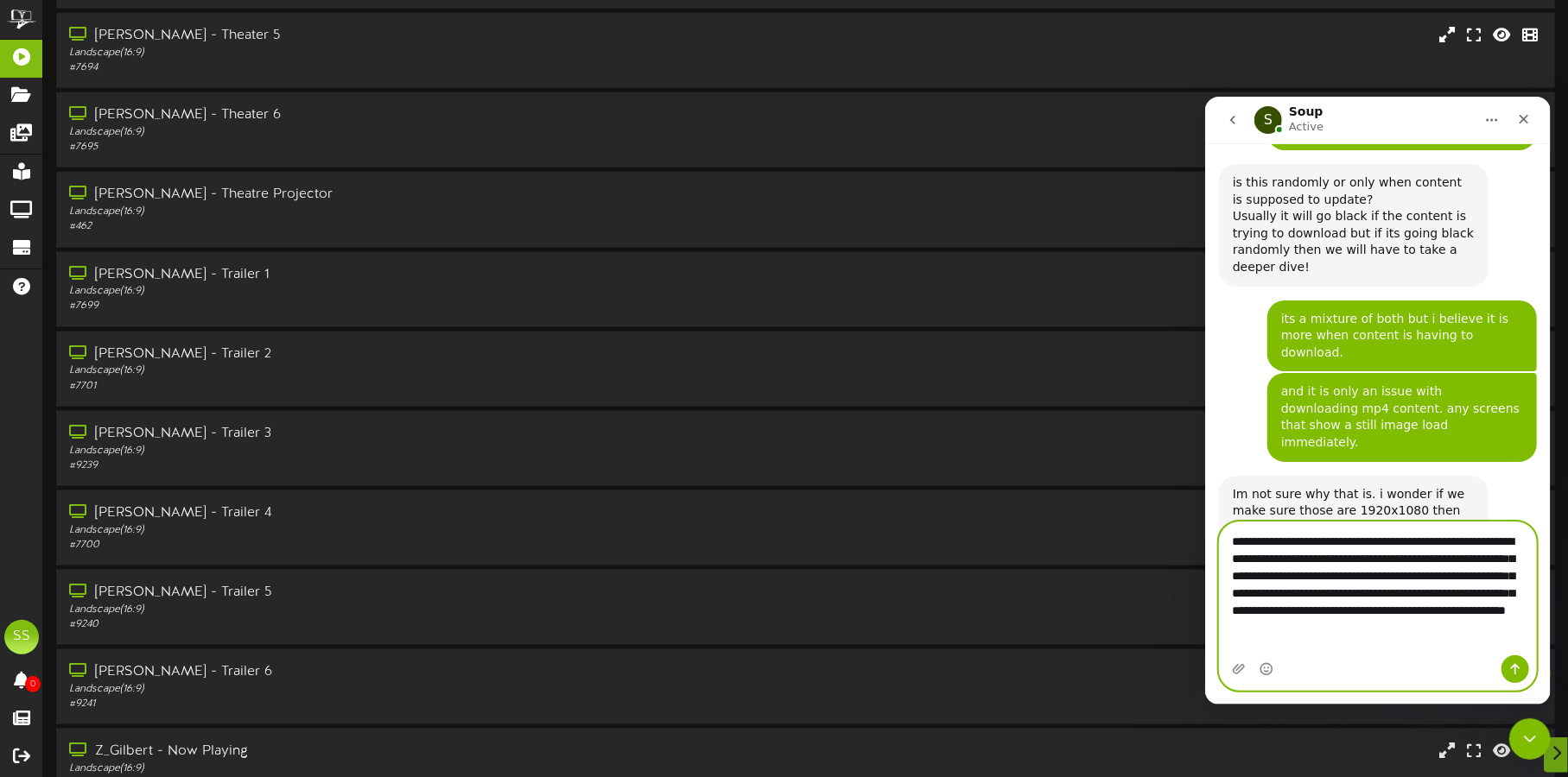
type textarea "**********"
click at [1511, 668] on icon "Send a message…" at bounding box center [1515, 669] width 14 height 14
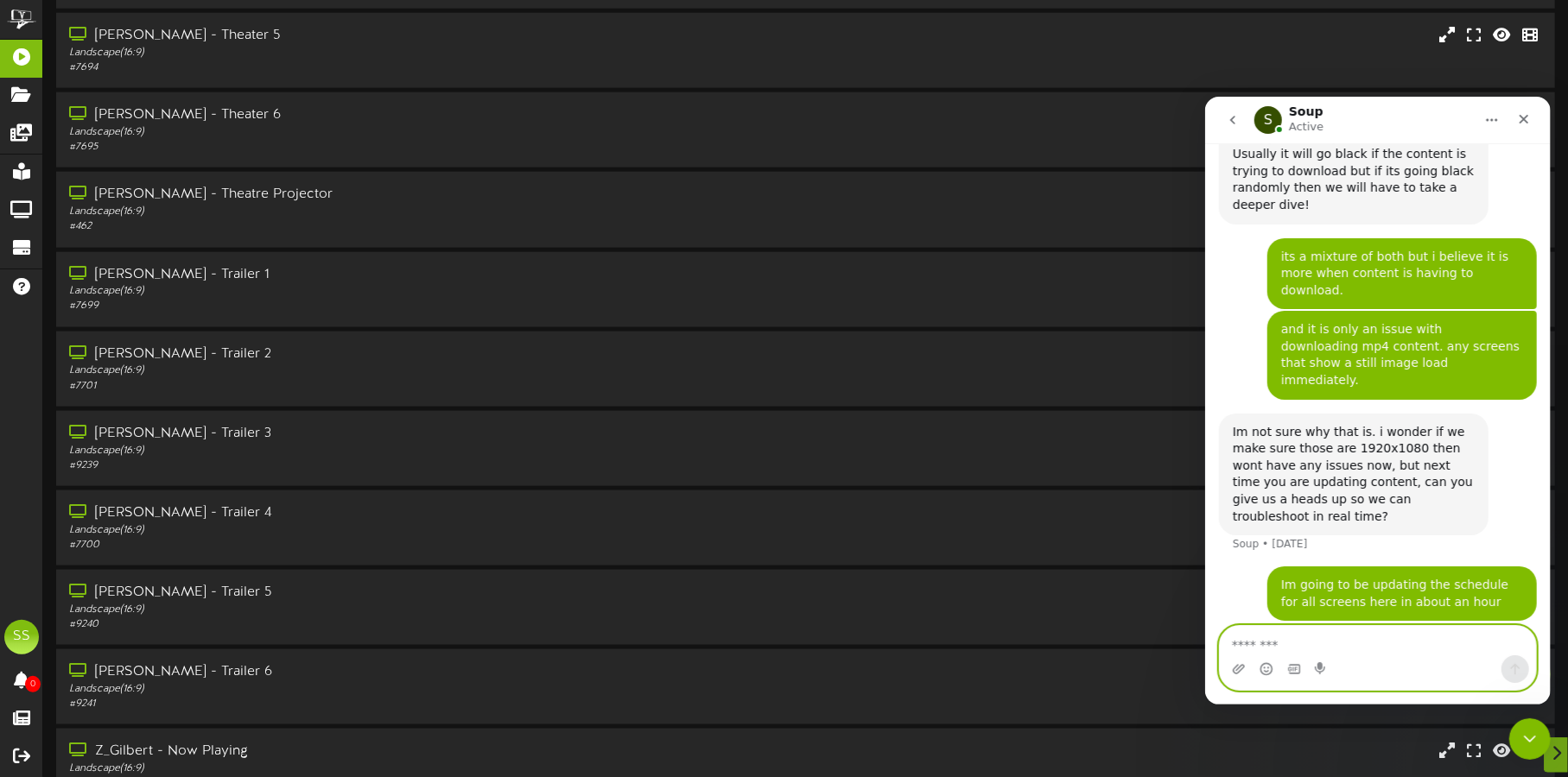
scroll to position [3406, 0]
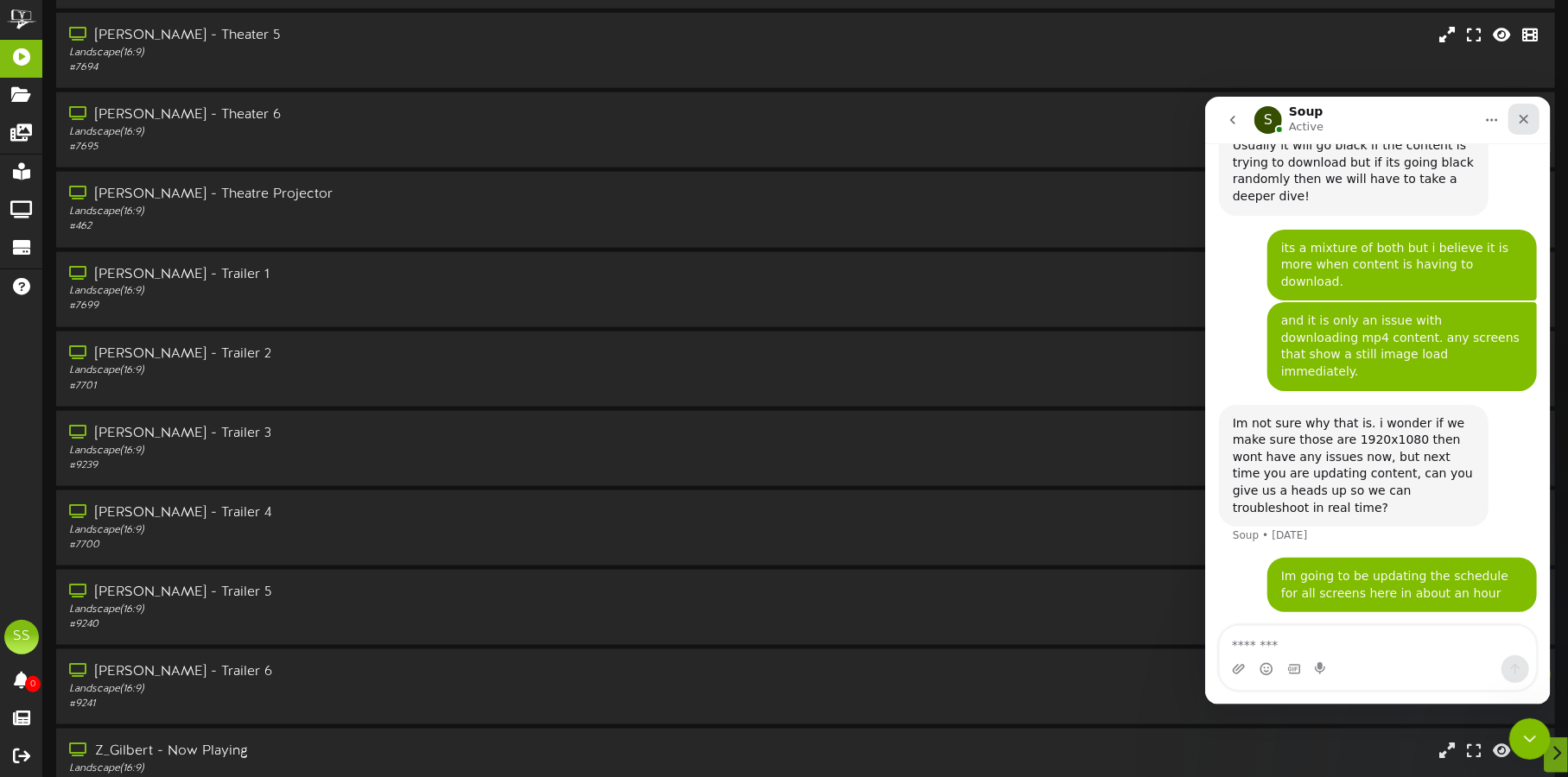
click at [1512, 128] on div "Close" at bounding box center [1523, 119] width 31 height 31
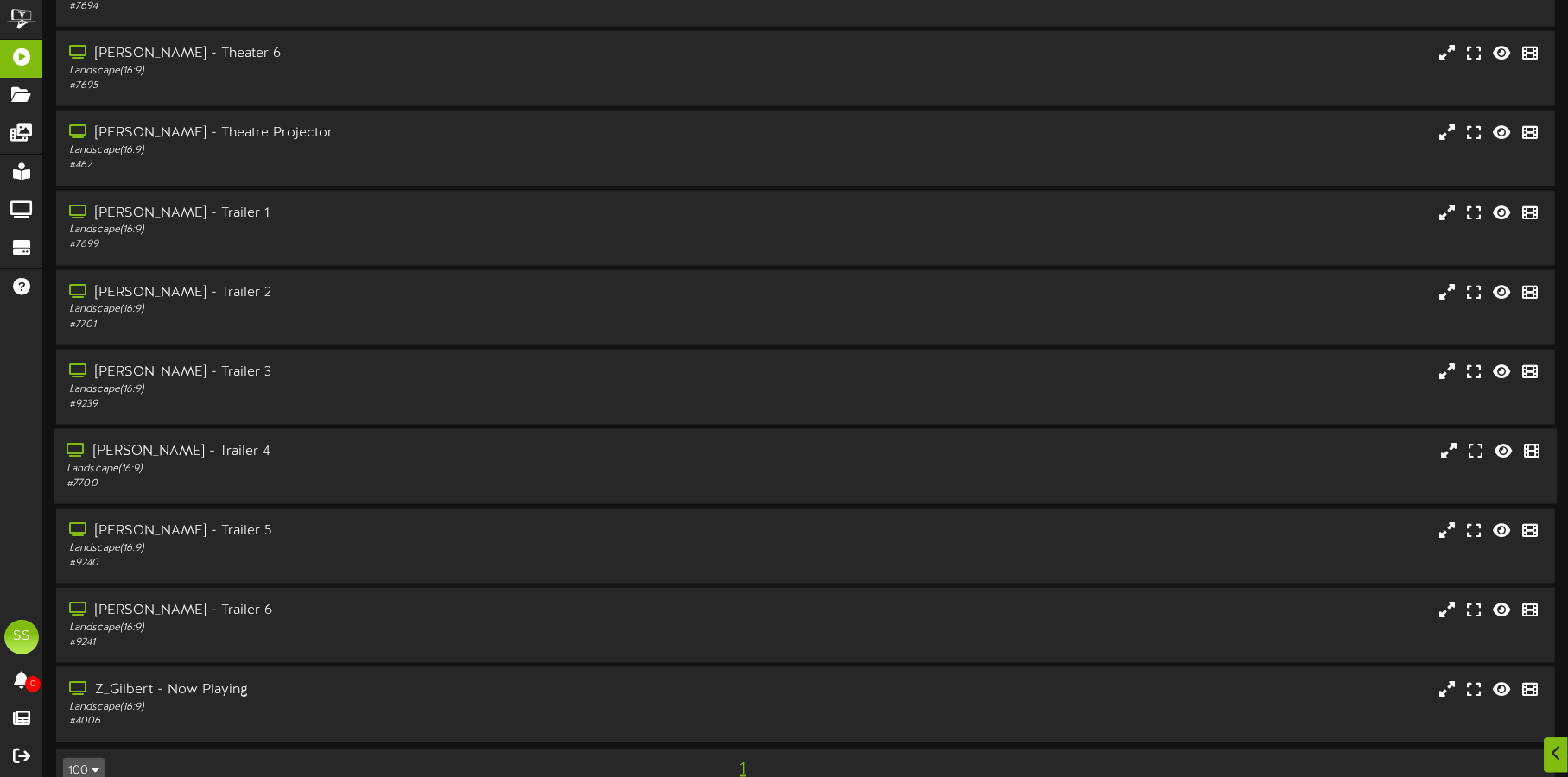
scroll to position [1498, 0]
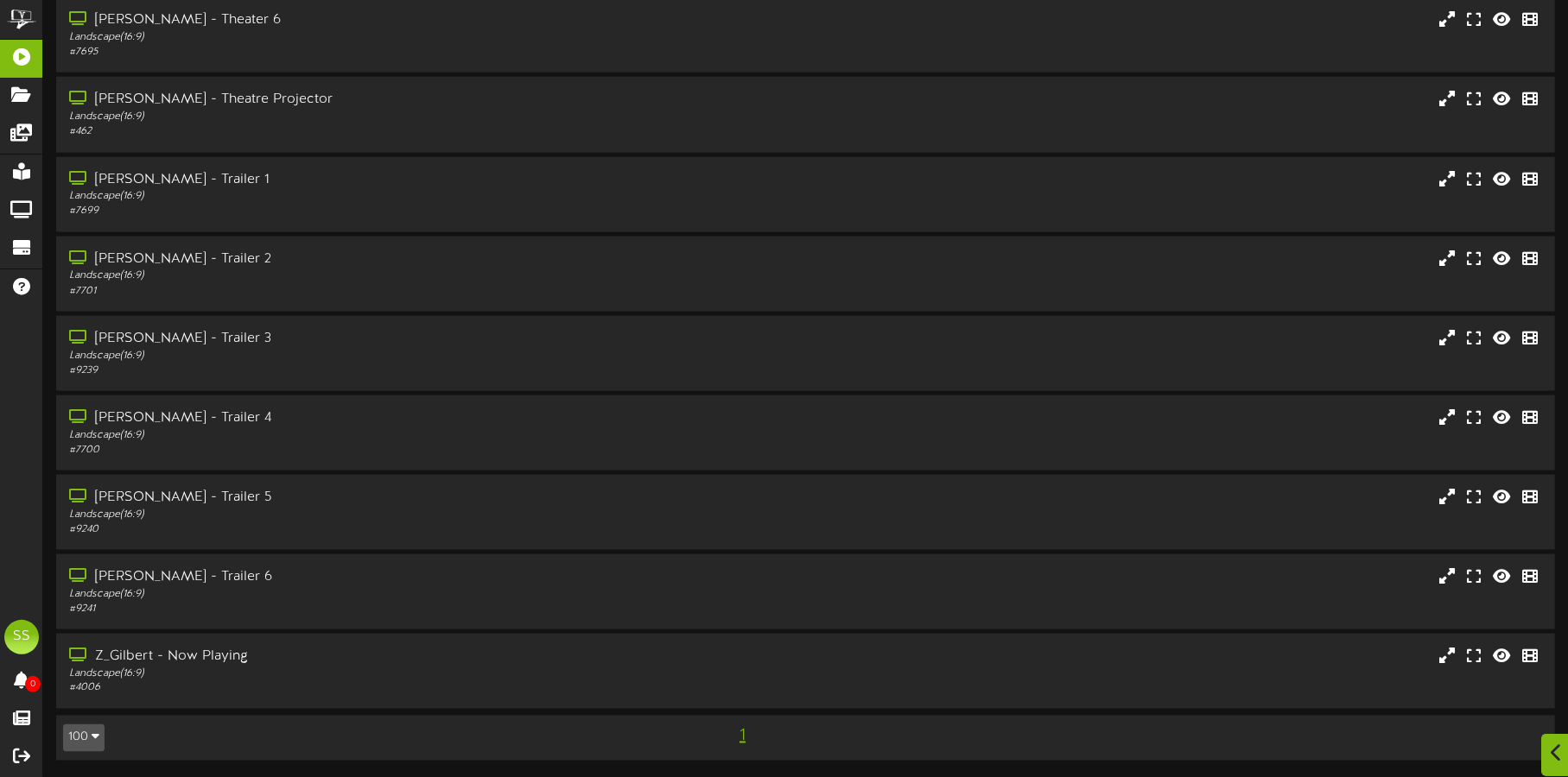
click at [1560, 750] on icon at bounding box center [1556, 753] width 11 height 19
click at [1467, 707] on div "Z_Gilbert - Now Playing Landscape ( 16:9 ) # 4006" at bounding box center [805, 671] width 1503 height 75
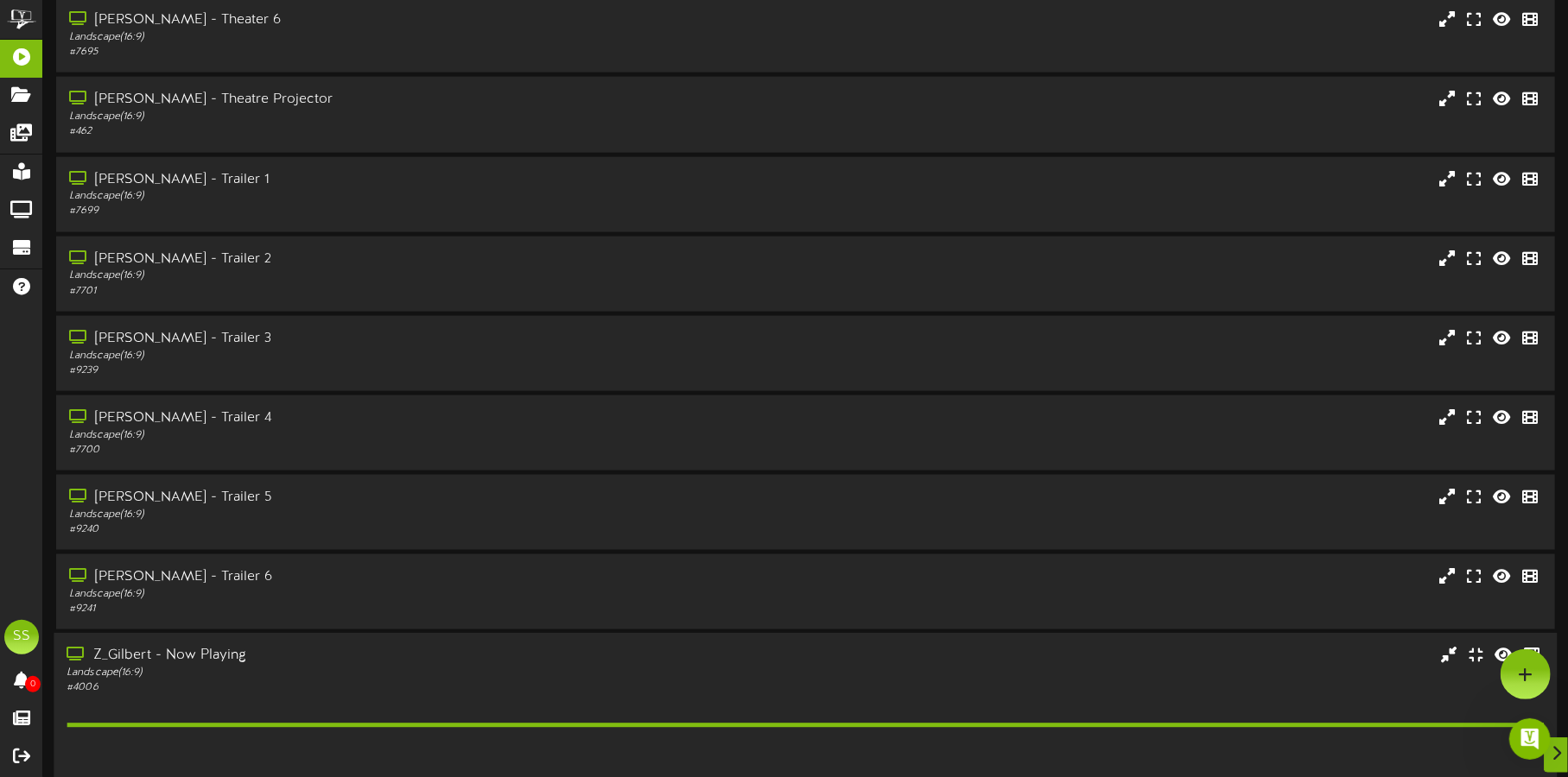
click at [1167, 651] on div "Z_Gilbert - Now Playing Landscape ( 16:9 ) # 4006" at bounding box center [805, 671] width 1503 height 49
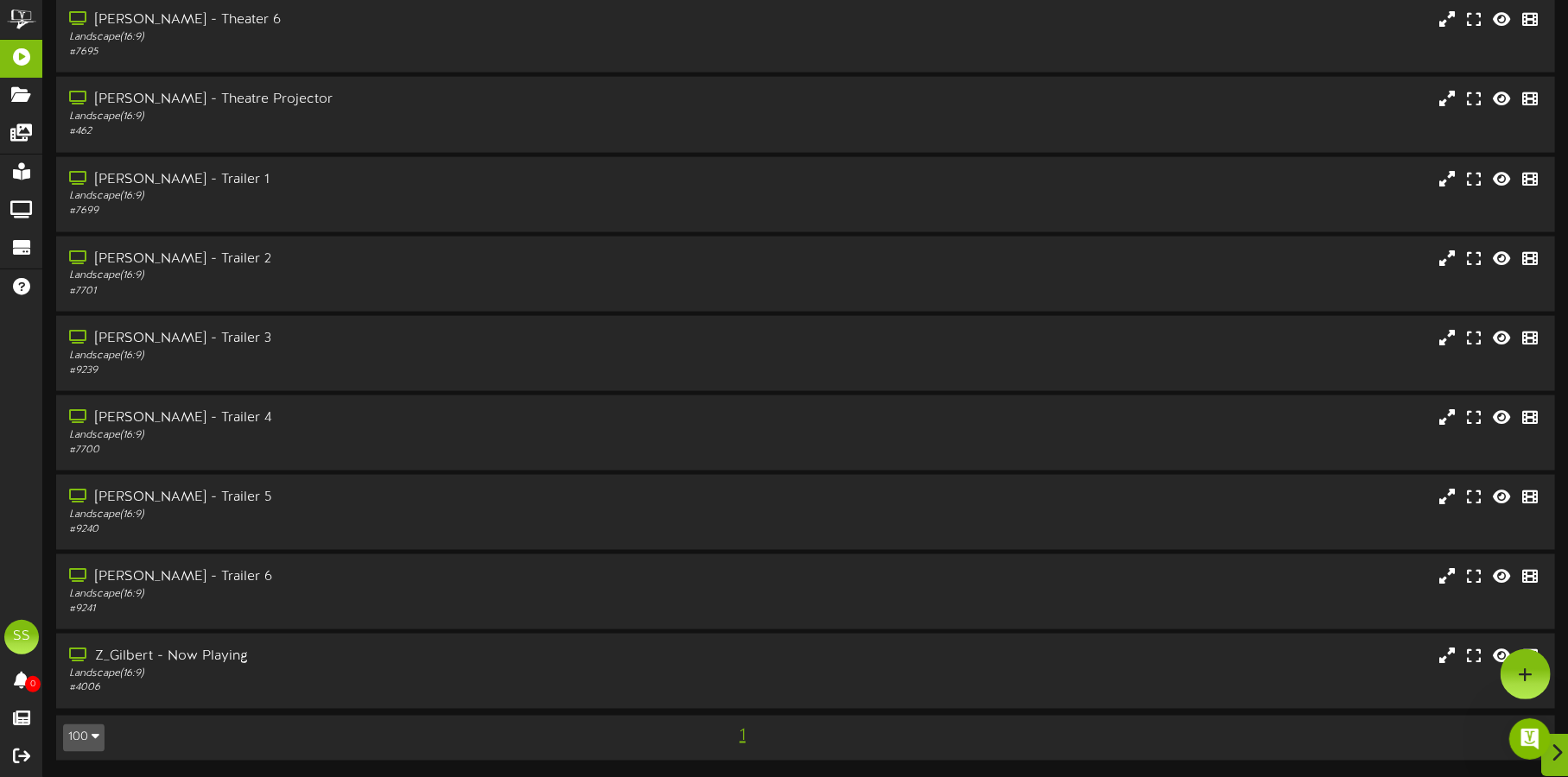
click at [1556, 750] on icon at bounding box center [1556, 753] width 11 height 19
click at [1559, 750] on icon at bounding box center [1556, 753] width 11 height 19
click at [1533, 730] on icon "Open Intercom Messenger" at bounding box center [1528, 737] width 29 height 29
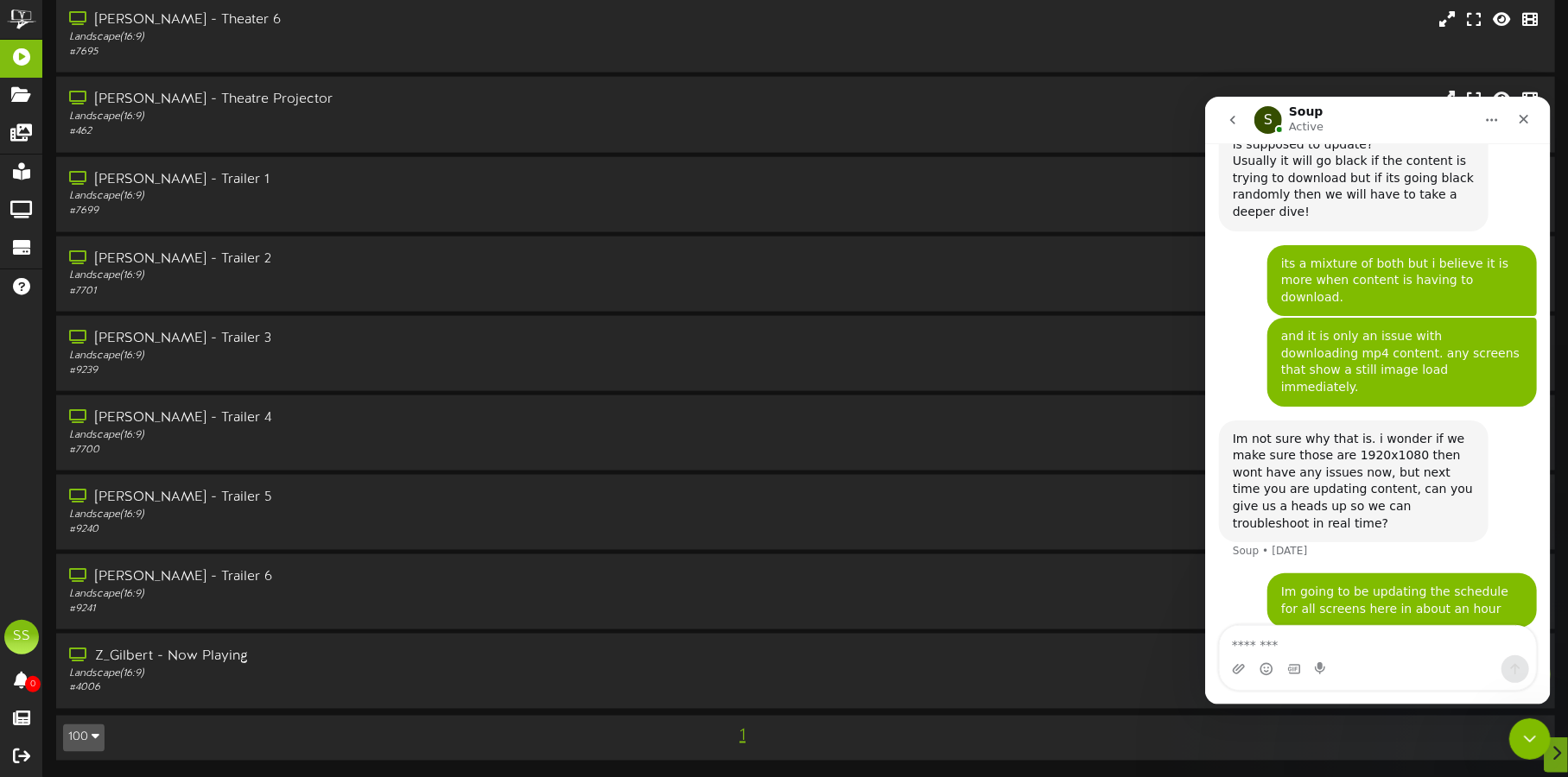
scroll to position [3406, 0]
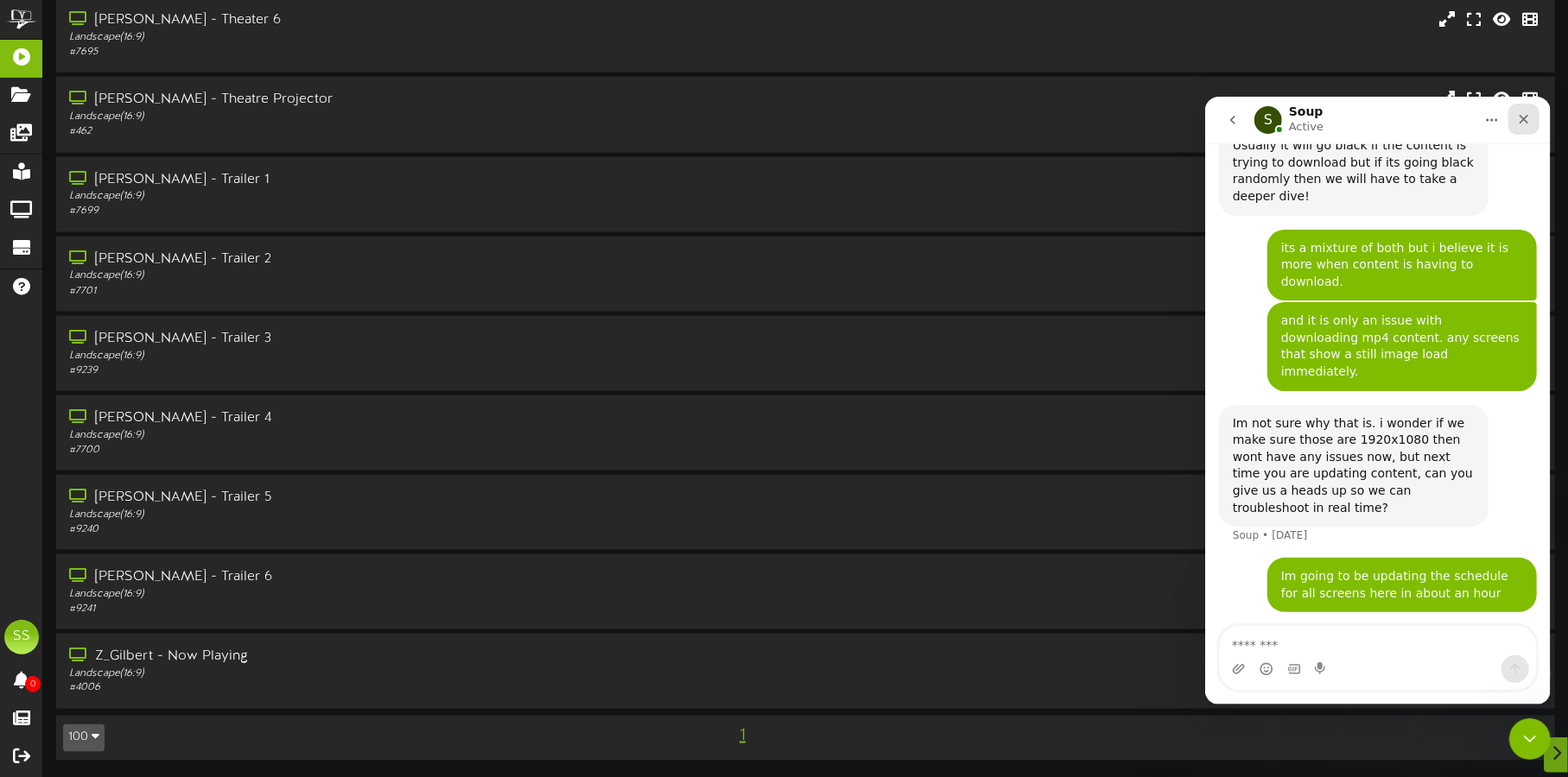
click at [1520, 130] on div "Close" at bounding box center [1523, 119] width 31 height 31
